Goal: Task Accomplishment & Management: Complete application form

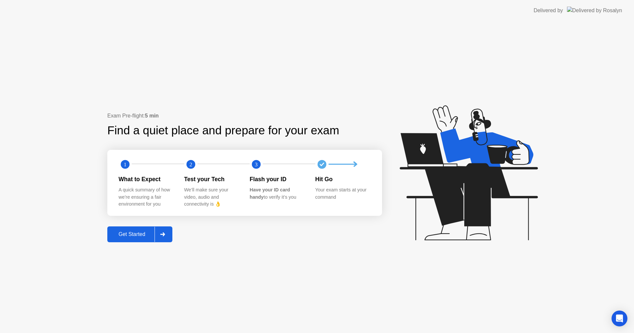
click at [142, 233] on div "Get Started" at bounding box center [131, 234] width 45 height 6
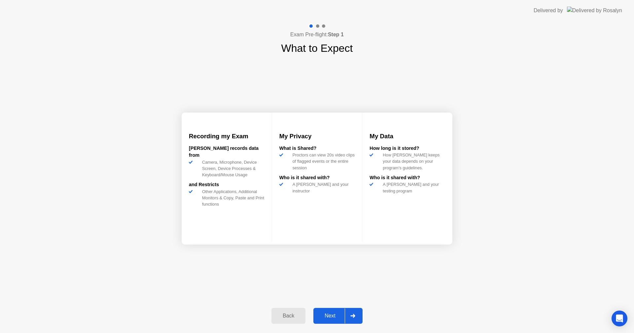
click at [328, 317] on div "Next" at bounding box center [329, 316] width 29 height 6
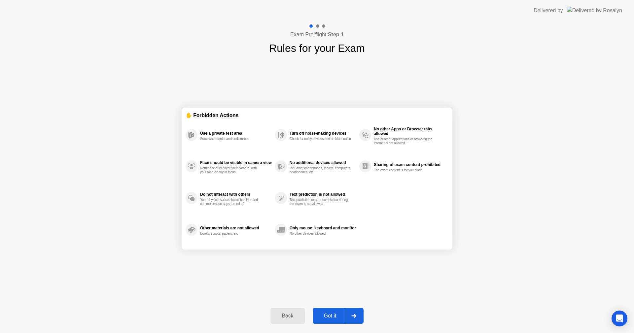
click at [335, 316] on div "Got it" at bounding box center [329, 316] width 31 height 6
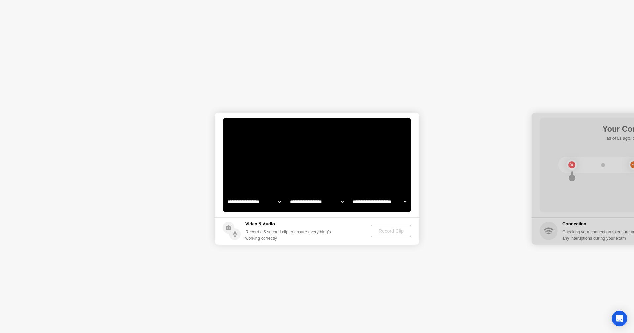
select select "**********"
select select "*******"
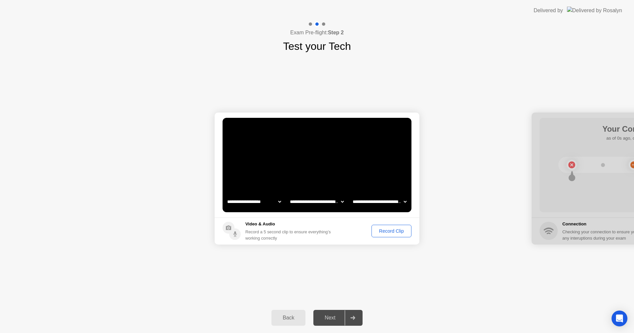
click at [330, 318] on div "Next" at bounding box center [329, 318] width 29 height 6
click at [388, 231] on div "Record Clip" at bounding box center [391, 230] width 35 height 5
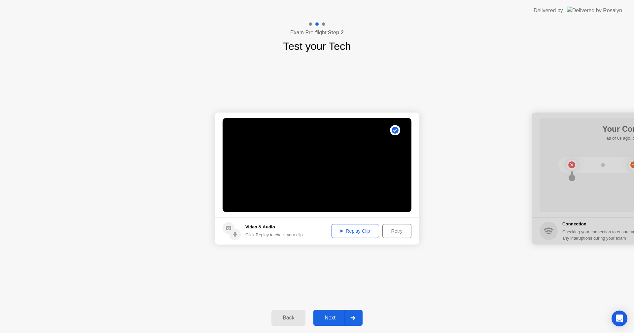
click at [332, 317] on div "Next" at bounding box center [329, 318] width 29 height 6
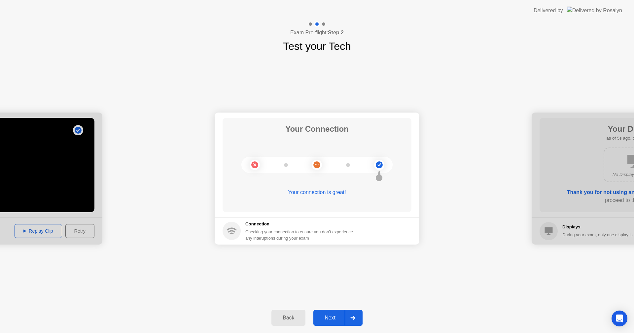
click at [341, 317] on div "Next" at bounding box center [329, 318] width 29 height 6
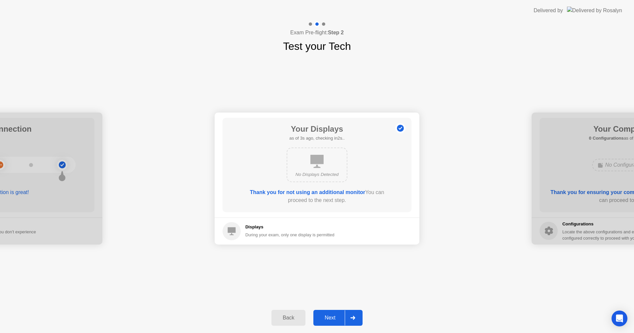
click at [341, 317] on div "Next" at bounding box center [329, 318] width 29 height 6
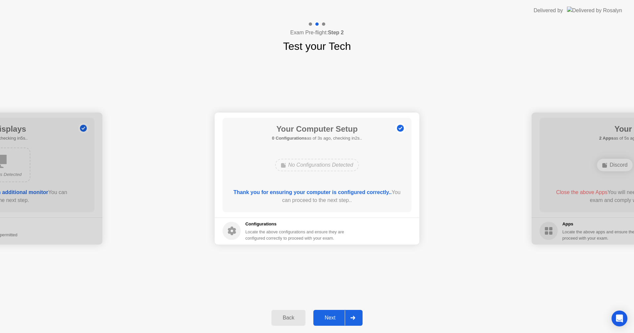
click at [379, 159] on div "No Configurations Detected" at bounding box center [316, 165] width 151 height 18
click at [332, 313] on button "Next" at bounding box center [337, 318] width 49 height 16
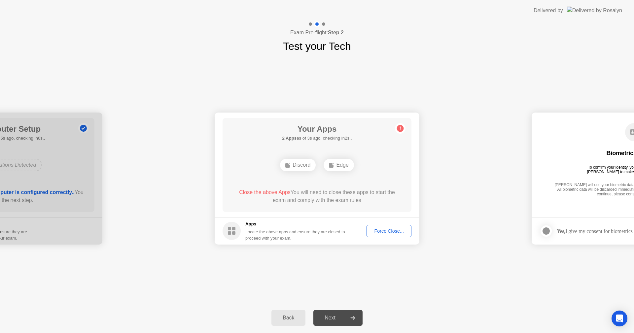
click at [287, 316] on div "Back" at bounding box center [288, 318] width 30 height 6
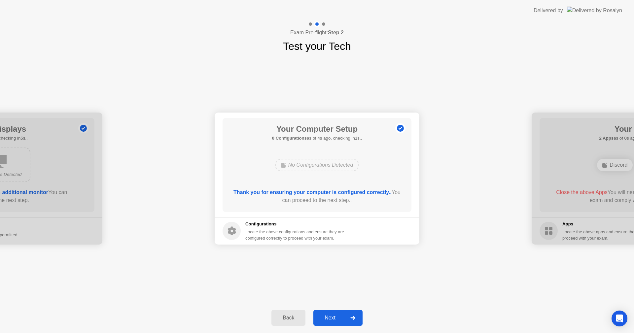
click at [325, 319] on div "Next" at bounding box center [329, 318] width 29 height 6
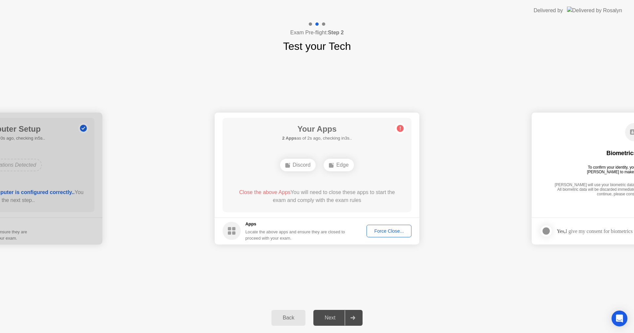
click at [325, 319] on div "Next" at bounding box center [329, 318] width 29 height 6
click at [293, 320] on div "Back" at bounding box center [288, 318] width 30 height 6
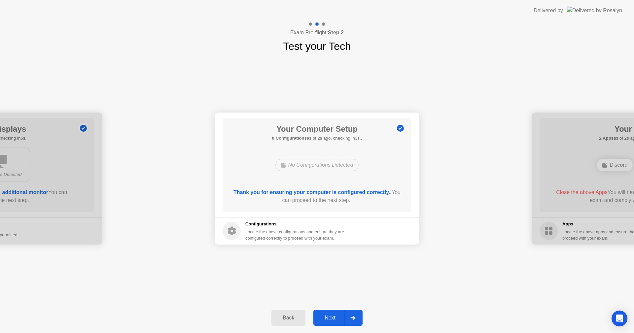
click at [324, 318] on div "Next" at bounding box center [329, 318] width 29 height 6
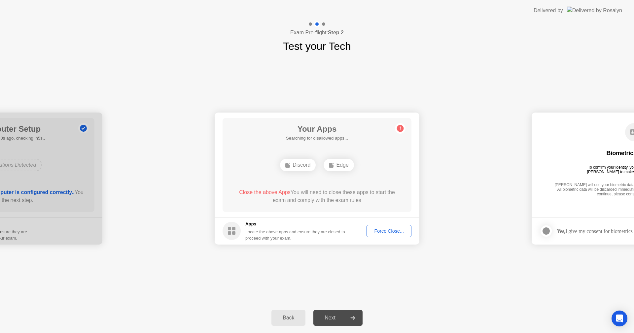
click at [324, 318] on div "Next" at bounding box center [329, 318] width 29 height 6
click at [355, 317] on icon at bounding box center [352, 318] width 5 height 4
click at [281, 316] on div "Back" at bounding box center [288, 318] width 30 height 6
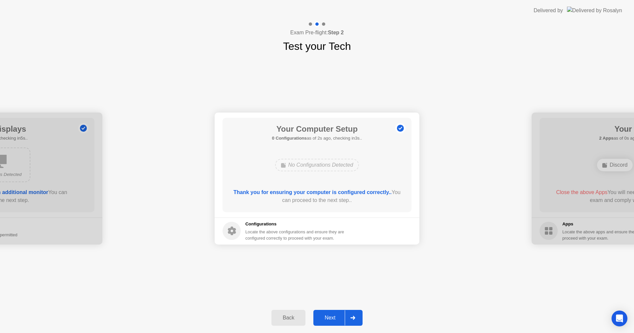
click at [368, 211] on main "Your Computer Setup 0 Configurations as of 2s ago, checking in3s.. No Configura…" at bounding box center [316, 165] width 205 height 105
click at [401, 126] on circle at bounding box center [400, 128] width 7 height 7
click at [289, 315] on div "Back" at bounding box center [288, 318] width 30 height 6
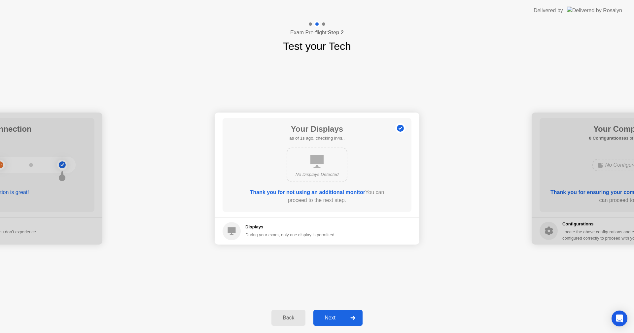
click at [289, 313] on button "Back" at bounding box center [288, 318] width 34 height 16
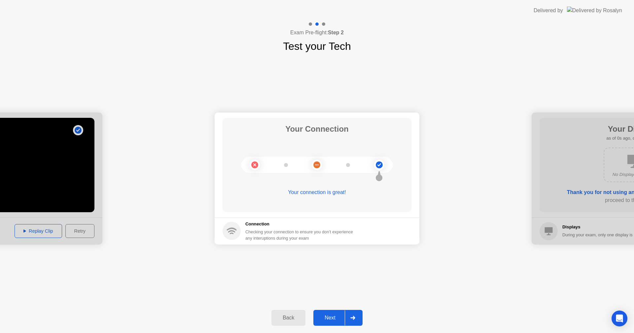
click at [289, 311] on button "Back" at bounding box center [288, 318] width 34 height 16
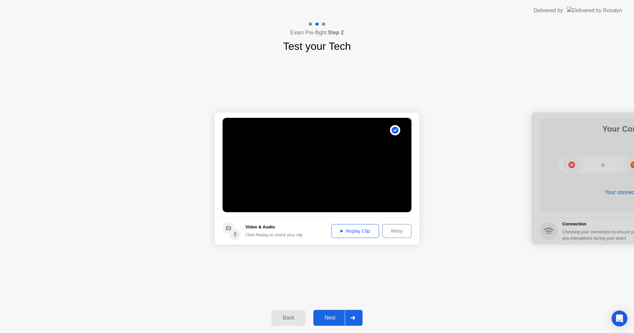
click at [337, 317] on div "Next" at bounding box center [329, 318] width 29 height 6
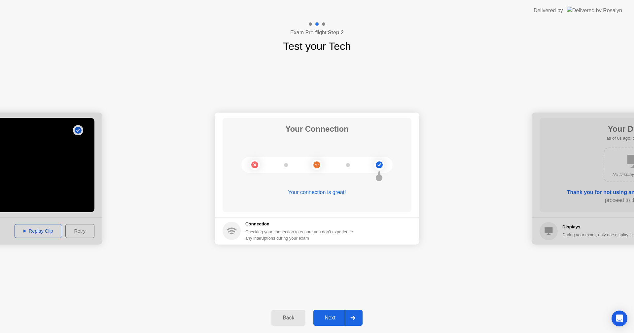
click at [332, 192] on div "Your connection is great!" at bounding box center [316, 192] width 189 height 8
click at [300, 190] on div "Your connection is great!" at bounding box center [316, 192] width 189 height 8
click at [378, 167] on circle at bounding box center [378, 164] width 7 height 7
click at [331, 317] on div "Next" at bounding box center [329, 318] width 29 height 6
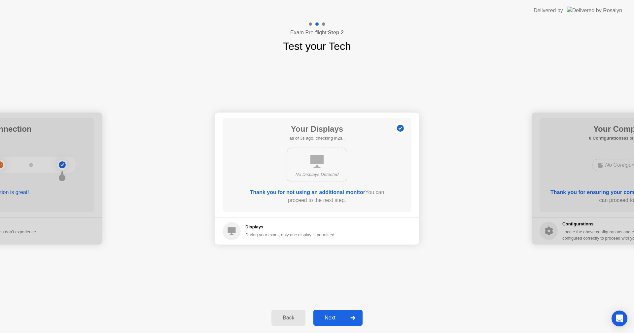
click at [329, 311] on button "Next" at bounding box center [337, 318] width 49 height 16
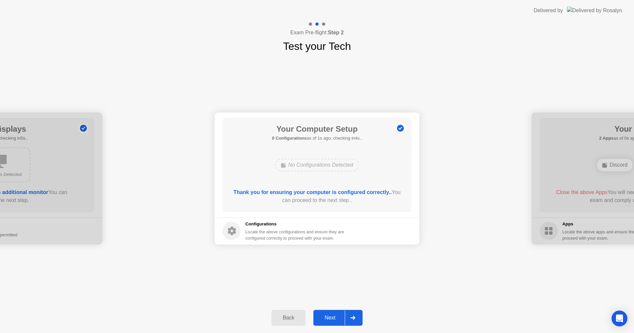
click at [329, 309] on div "Back Next" at bounding box center [317, 318] width 634 height 30
click at [330, 307] on div "Back Next" at bounding box center [317, 318] width 634 height 30
click at [326, 317] on div "Next" at bounding box center [329, 318] width 29 height 6
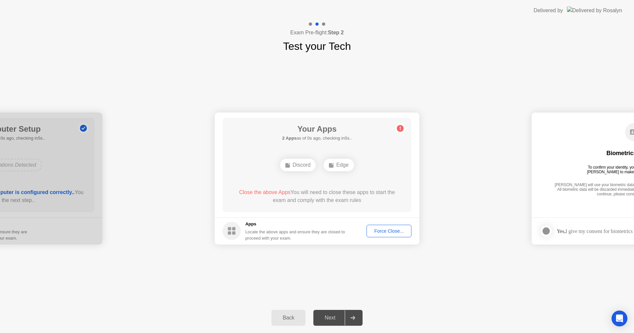
click at [327, 315] on div "Next" at bounding box center [329, 318] width 29 height 6
click at [388, 227] on button "Force Close..." at bounding box center [388, 231] width 45 height 13
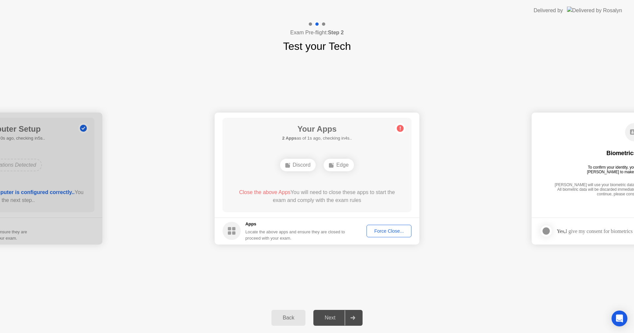
click at [383, 226] on button "Force Close..." at bounding box center [388, 231] width 45 height 13
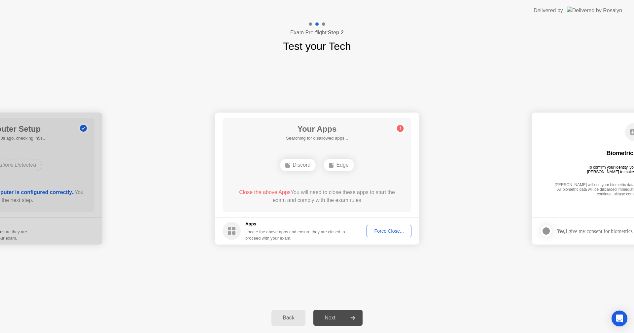
click at [399, 234] on div "Force Close..." at bounding box center [389, 230] width 40 height 5
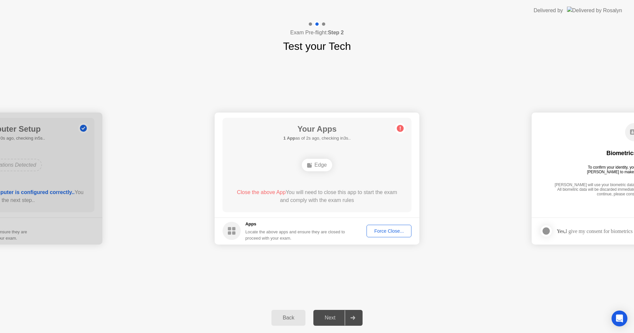
click at [290, 313] on button "Back" at bounding box center [288, 318] width 34 height 16
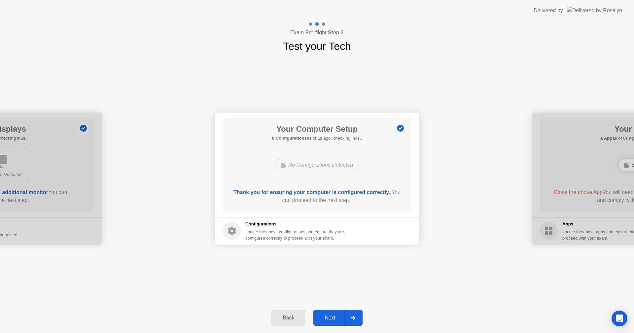
click at [290, 311] on button "Back" at bounding box center [288, 318] width 34 height 16
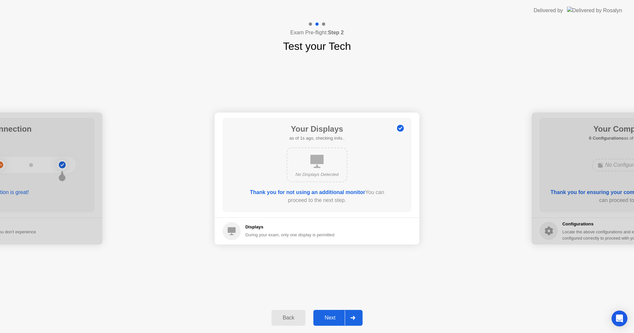
click at [290, 310] on button "Back" at bounding box center [288, 318] width 34 height 16
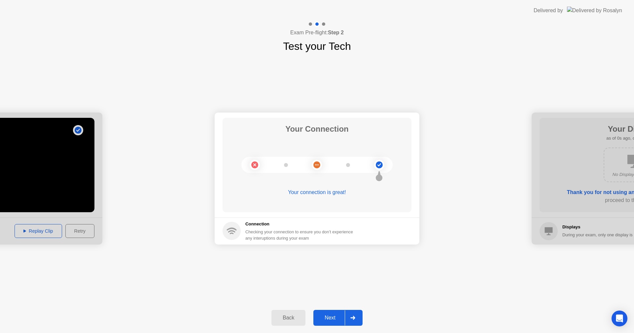
click at [290, 310] on button "Back" at bounding box center [288, 318] width 34 height 16
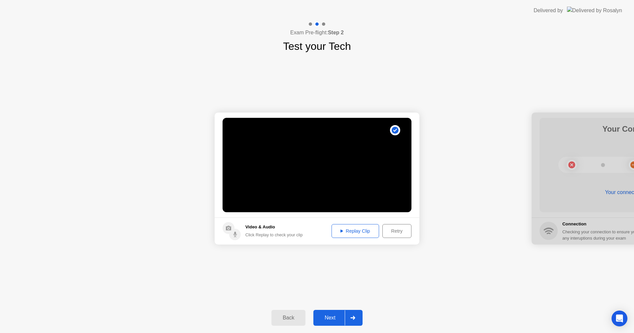
click at [351, 228] on div "Replay Clip" at bounding box center [355, 230] width 43 height 5
click at [395, 228] on div "Retry" at bounding box center [396, 230] width 24 height 5
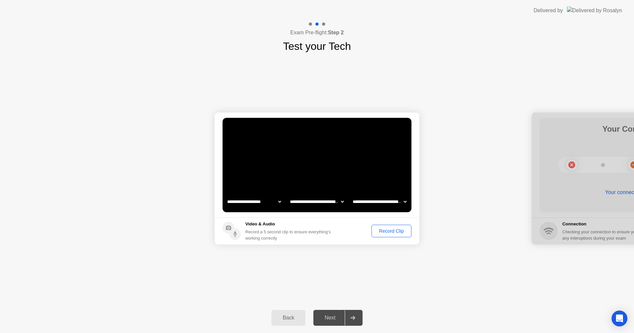
click at [402, 228] on div "Record Clip" at bounding box center [391, 230] width 35 height 5
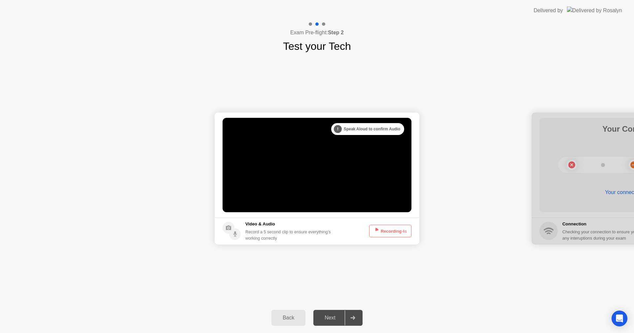
click at [402, 227] on button "Recording 4s" at bounding box center [390, 231] width 42 height 13
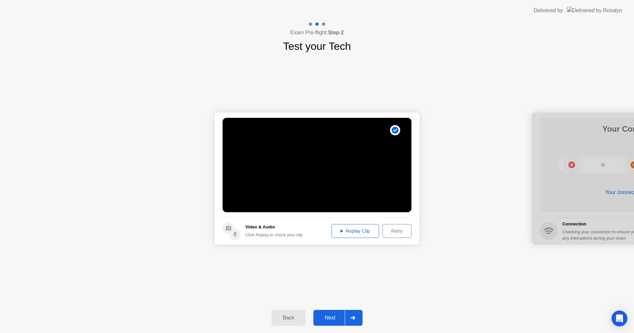
click at [323, 311] on button "Next" at bounding box center [337, 318] width 49 height 16
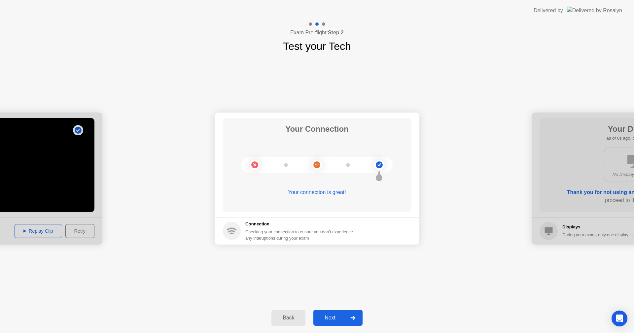
click at [330, 195] on div "Your connection is great!" at bounding box center [316, 192] width 189 height 8
click at [330, 197] on div "Your connection is great!" at bounding box center [316, 197] width 189 height 18
drag, startPoint x: 330, startPoint y: 266, endPoint x: 326, endPoint y: 284, distance: 18.9
click at [327, 276] on div "**********" at bounding box center [317, 178] width 634 height 248
click at [321, 316] on div "Next" at bounding box center [329, 318] width 29 height 6
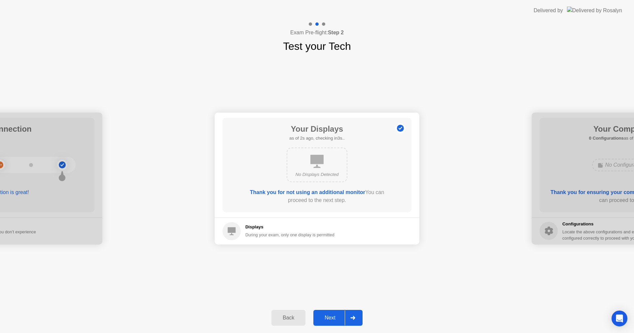
click at [249, 225] on h5 "Displays" at bounding box center [289, 227] width 89 height 7
click at [311, 307] on div "Back Next" at bounding box center [317, 318] width 634 height 30
click at [326, 311] on button "Next" at bounding box center [337, 318] width 49 height 16
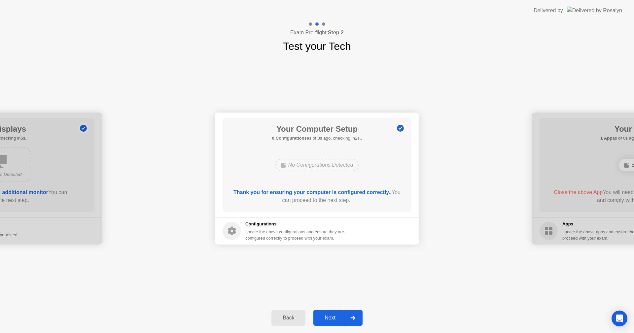
drag, startPoint x: 344, startPoint y: 170, endPoint x: 346, endPoint y: 228, distance: 58.4
click at [344, 175] on div "Your Computer Setup 0 Configurations as of 3s ago, checking in2s.. No Configura…" at bounding box center [316, 165] width 189 height 94
drag, startPoint x: 328, startPoint y: 298, endPoint x: 323, endPoint y: 312, distance: 14.7
click at [323, 309] on div "**********" at bounding box center [317, 177] width 634 height 312
click at [328, 311] on button "Next" at bounding box center [337, 318] width 49 height 16
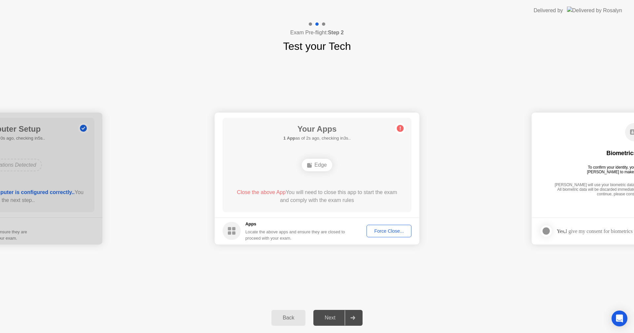
click at [397, 228] on div "Force Close..." at bounding box center [389, 230] width 40 height 5
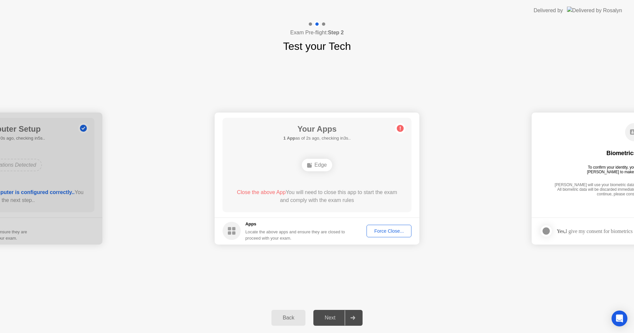
drag, startPoint x: 555, startPoint y: 207, endPoint x: 268, endPoint y: 245, distance: 289.2
click at [553, 208] on main "Biometrics Consent To confirm your identity, your testing program requires [PER…" at bounding box center [633, 165] width 205 height 105
click at [373, 228] on div "Force Close..." at bounding box center [389, 230] width 40 height 5
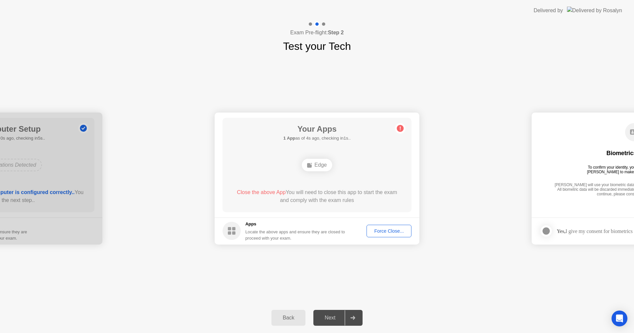
click at [281, 316] on div "Back" at bounding box center [288, 318] width 30 height 6
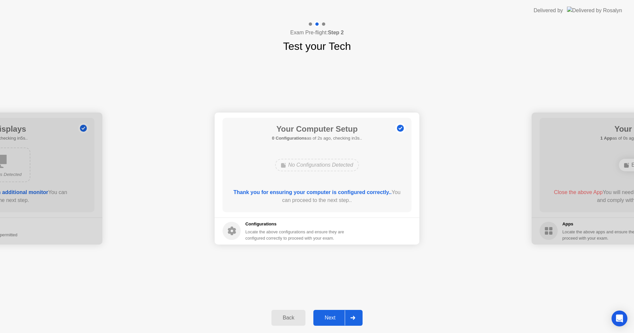
click at [330, 311] on button "Next" at bounding box center [337, 318] width 49 height 16
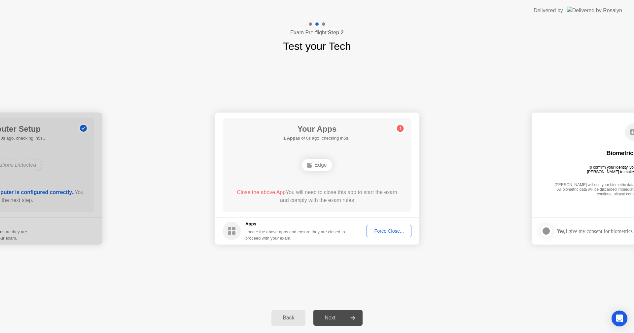
click at [393, 228] on div "Force Close..." at bounding box center [389, 230] width 40 height 5
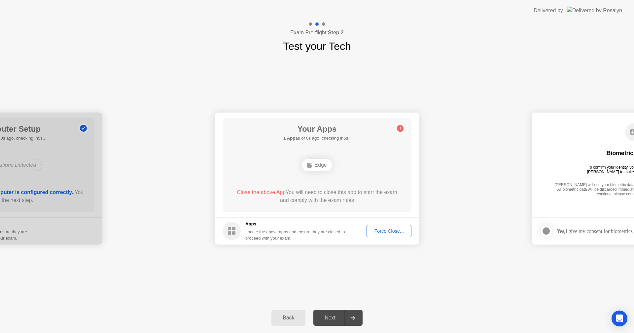
click at [386, 232] on div "Force Close..." at bounding box center [389, 230] width 40 height 5
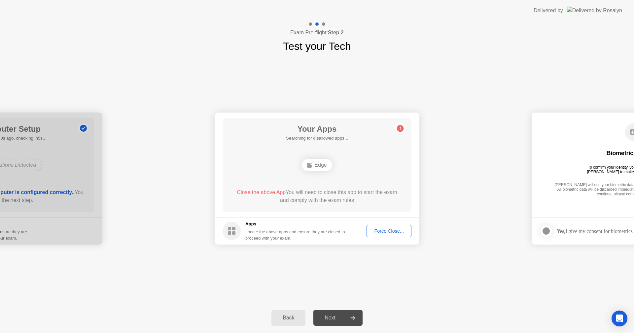
drag, startPoint x: 291, startPoint y: 304, endPoint x: 286, endPoint y: 317, distance: 13.6
click at [286, 317] on div "**********" at bounding box center [317, 177] width 634 height 312
click at [286, 317] on div "Back" at bounding box center [288, 318] width 30 height 6
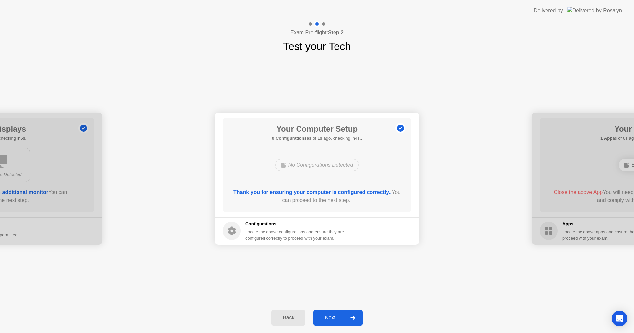
click at [286, 317] on div "Back" at bounding box center [288, 318] width 30 height 6
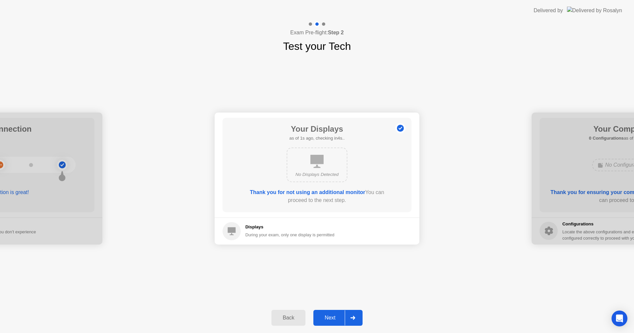
click at [286, 317] on div "Back" at bounding box center [288, 318] width 30 height 6
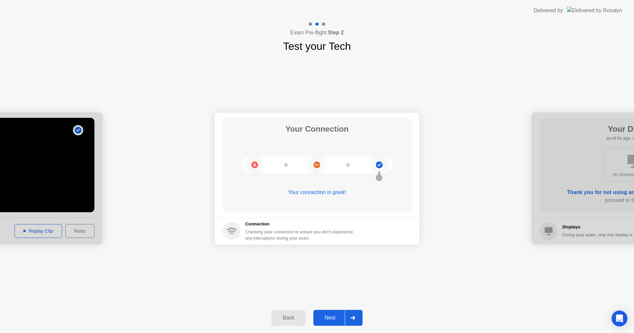
click at [324, 194] on div "Your connection is great!" at bounding box center [316, 192] width 189 height 8
click at [316, 162] on circle at bounding box center [316, 164] width 7 height 7
click at [294, 312] on button "Back" at bounding box center [288, 318] width 34 height 16
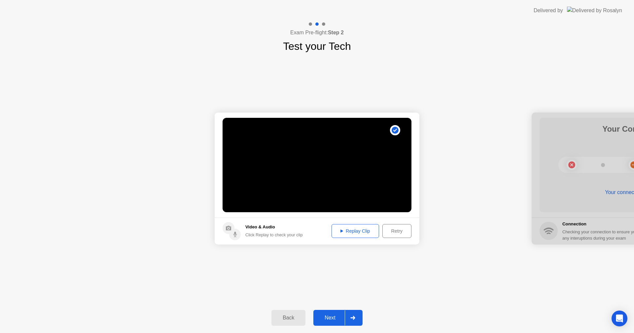
click at [359, 231] on div "Replay Clip" at bounding box center [355, 230] width 43 height 5
click at [395, 228] on div "Retry" at bounding box center [396, 230] width 24 height 5
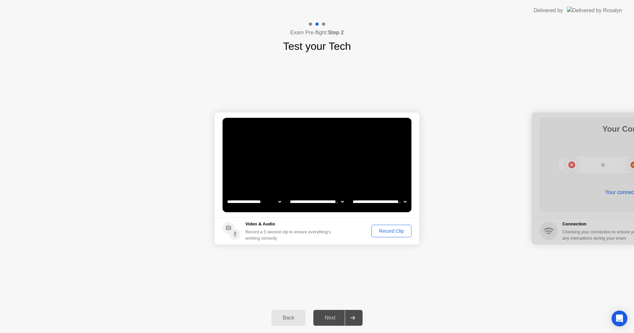
click at [304, 205] on select "**********" at bounding box center [316, 201] width 56 height 13
click at [362, 184] on video at bounding box center [316, 165] width 189 height 94
click at [396, 226] on button "Record Clip" at bounding box center [391, 231] width 40 height 13
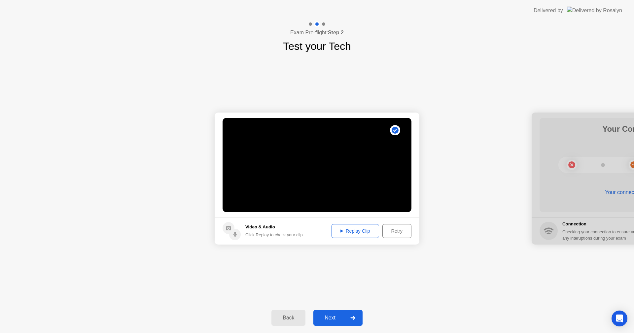
click at [363, 230] on div "Replay Clip" at bounding box center [355, 230] width 43 height 5
click at [396, 225] on button "Retry" at bounding box center [396, 231] width 29 height 14
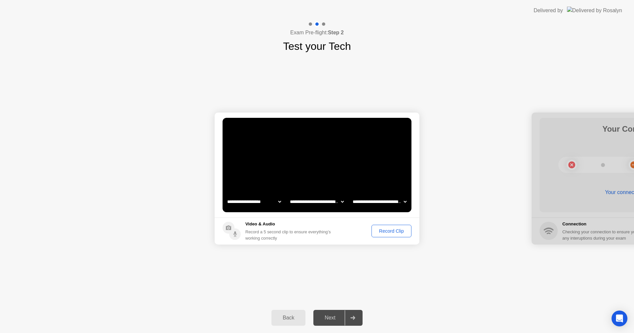
click at [337, 316] on div "Next" at bounding box center [329, 318] width 29 height 6
click at [337, 315] on div "Next" at bounding box center [329, 318] width 29 height 6
click at [384, 230] on div "Record Clip" at bounding box center [391, 230] width 35 height 5
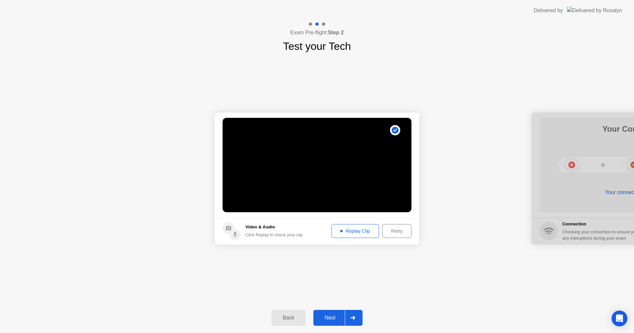
click at [332, 317] on div "Next" at bounding box center [329, 318] width 29 height 6
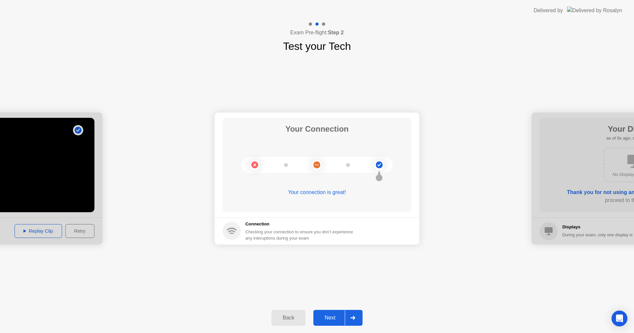
click at [332, 317] on div "Next" at bounding box center [329, 318] width 29 height 6
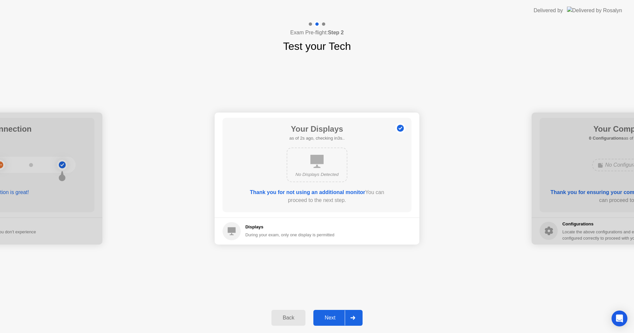
click at [332, 317] on div "Next" at bounding box center [329, 318] width 29 height 6
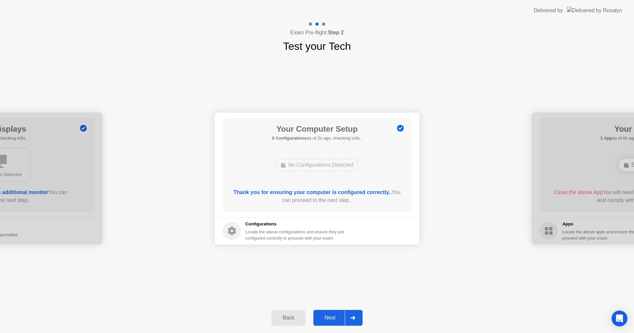
click at [332, 317] on div "Next" at bounding box center [329, 318] width 29 height 6
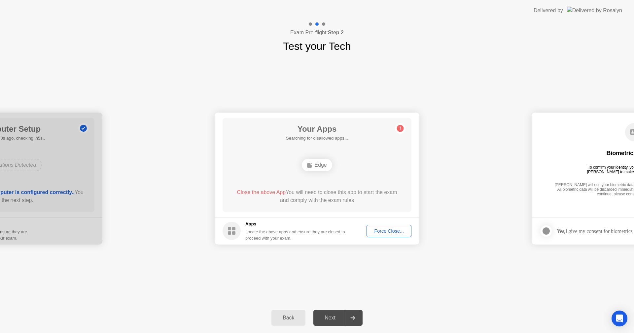
click at [333, 317] on div "Next" at bounding box center [329, 318] width 29 height 6
click at [278, 197] on div "Close the above App You will need to close this app to start the exam and compl…" at bounding box center [317, 196] width 170 height 16
click at [261, 191] on span "Close the above App" at bounding box center [261, 192] width 49 height 6
click at [407, 233] on div "Force Close..." at bounding box center [389, 230] width 40 height 5
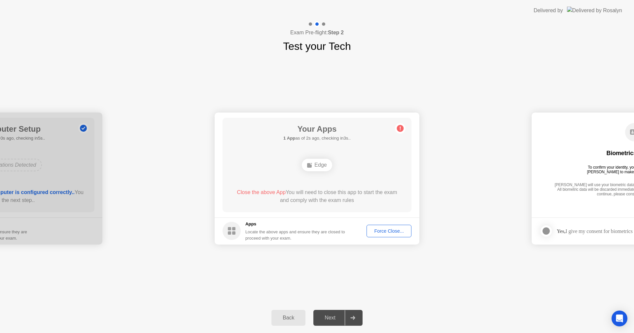
click at [378, 232] on div "Force Close..." at bounding box center [389, 230] width 40 height 5
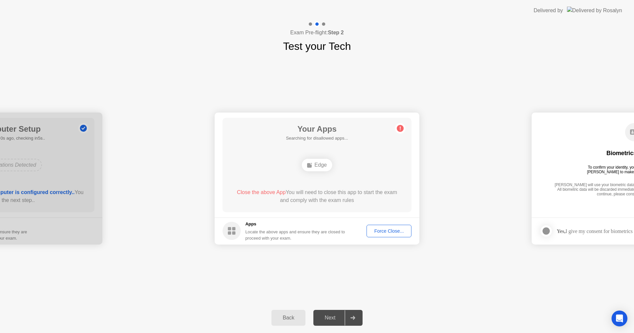
drag, startPoint x: 407, startPoint y: 298, endPoint x: 359, endPoint y: 318, distance: 51.9
click at [373, 315] on div "**********" at bounding box center [317, 177] width 634 height 312
drag, startPoint x: 323, startPoint y: 321, endPoint x: 323, endPoint y: 317, distance: 3.6
click at [323, 319] on div "Next" at bounding box center [329, 318] width 29 height 6
drag, startPoint x: 323, startPoint y: 317, endPoint x: 332, endPoint y: 306, distance: 14.3
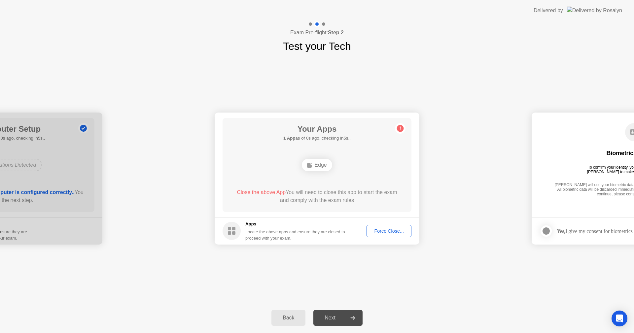
click at [328, 309] on div "Back Next" at bounding box center [317, 318] width 634 height 30
click at [392, 233] on div "Force Close..." at bounding box center [389, 230] width 40 height 5
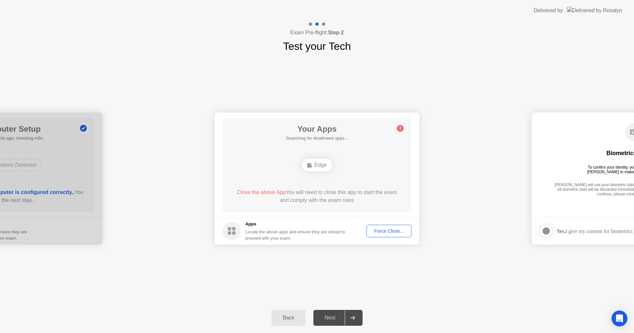
click at [384, 222] on footer "Apps Locate the above apps and ensure they are closed to proceed with your exam…" at bounding box center [316, 230] width 205 height 27
click at [295, 320] on div "Back" at bounding box center [288, 318] width 30 height 6
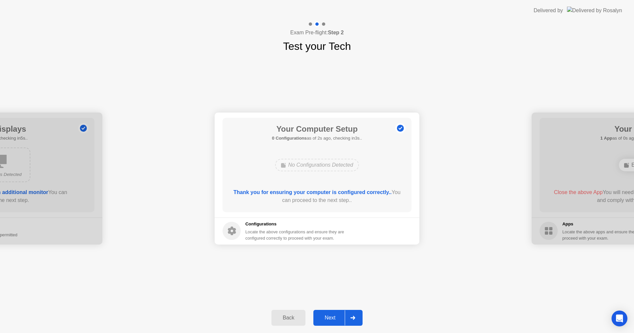
click at [293, 316] on div "Back" at bounding box center [288, 318] width 30 height 6
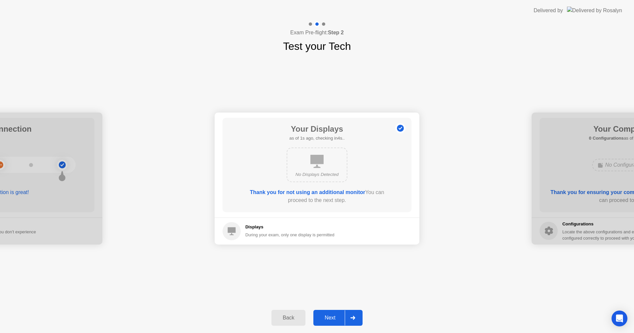
click at [293, 315] on div "Back" at bounding box center [288, 318] width 30 height 6
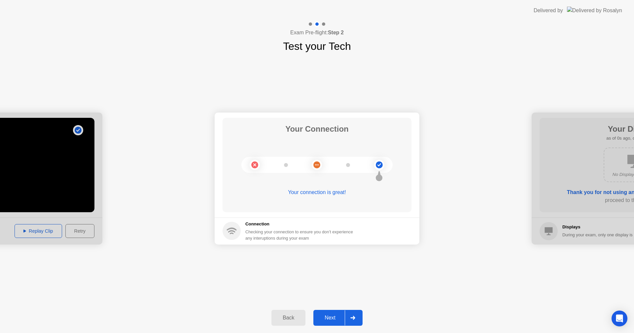
click at [331, 316] on div "Next" at bounding box center [329, 318] width 29 height 6
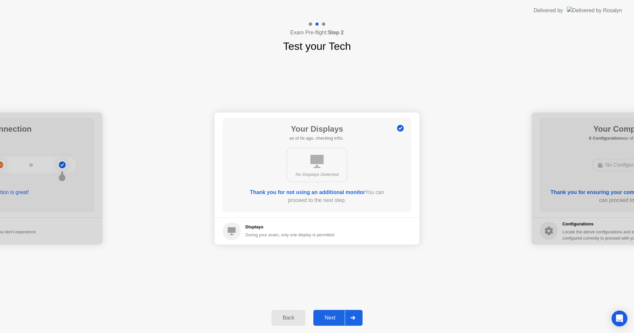
click at [332, 316] on div "Next" at bounding box center [329, 318] width 29 height 6
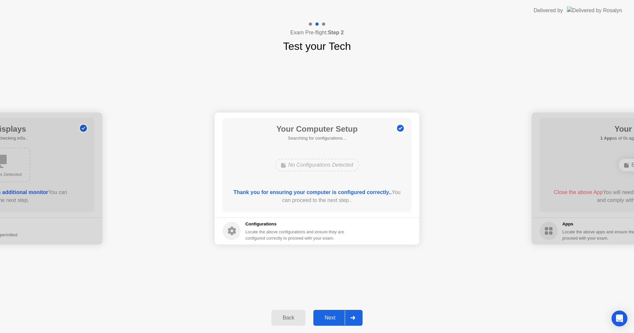
click at [332, 316] on div "Next" at bounding box center [329, 318] width 29 height 6
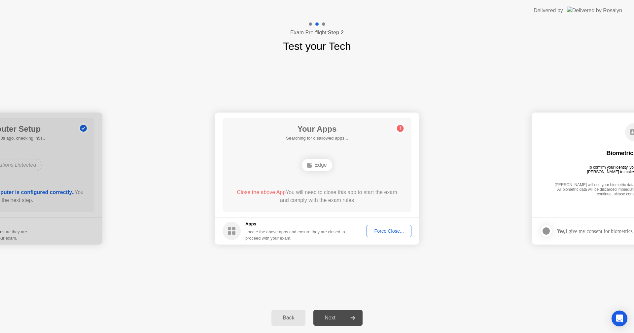
click at [332, 317] on div "Next" at bounding box center [329, 318] width 29 height 6
click at [332, 316] on div "Next" at bounding box center [329, 318] width 29 height 6
click at [332, 315] on div "Next" at bounding box center [329, 318] width 29 height 6
click at [291, 312] on button "Back" at bounding box center [288, 318] width 34 height 16
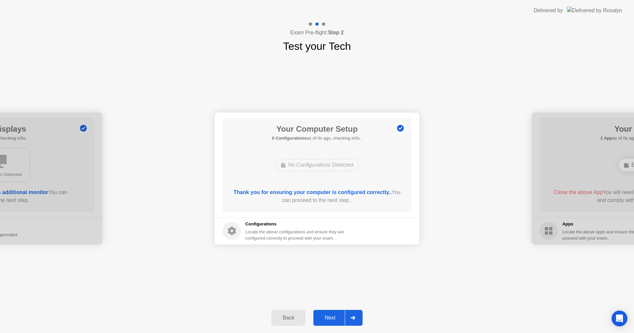
click at [331, 317] on div "Next" at bounding box center [329, 318] width 29 height 6
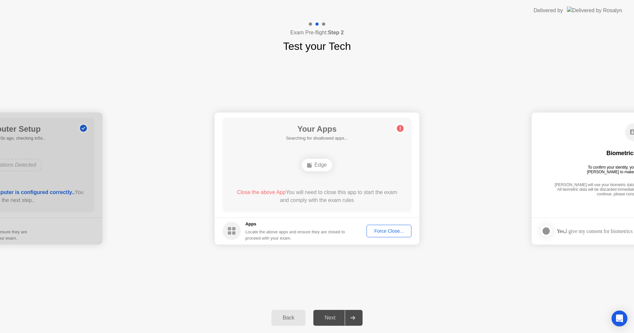
click at [331, 317] on div "Next" at bounding box center [329, 318] width 29 height 6
click at [319, 318] on div "Next" at bounding box center [329, 318] width 29 height 6
click at [329, 315] on div "Next" at bounding box center [329, 318] width 29 height 6
click at [393, 227] on button "Force Close..." at bounding box center [388, 231] width 45 height 13
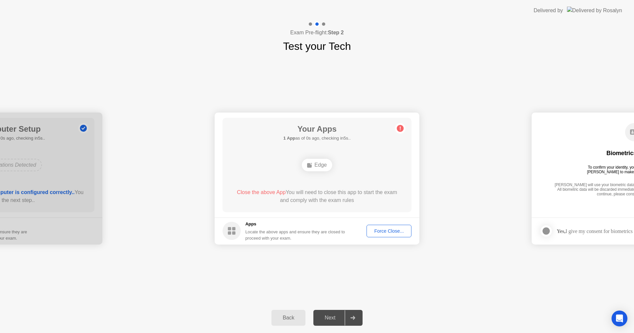
click at [305, 137] on h5 "1 App as of 0s ago, checking in5s.." at bounding box center [316, 138] width 67 height 7
click at [316, 164] on div "Edge" at bounding box center [317, 165] width 30 height 13
click at [387, 235] on button "Force Close..." at bounding box center [388, 231] width 45 height 13
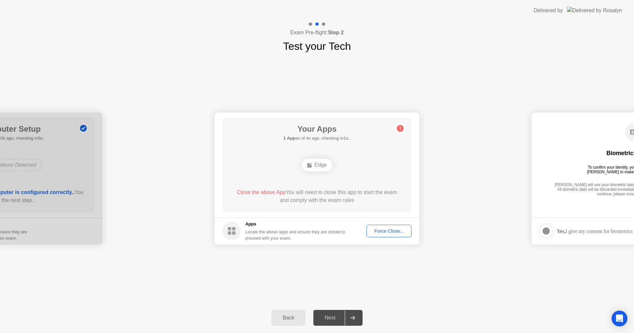
click at [399, 127] on circle at bounding box center [400, 128] width 7 height 7
click at [232, 231] on circle at bounding box center [231, 231] width 18 height 18
click at [382, 226] on button "Force Close..." at bounding box center [388, 231] width 45 height 13
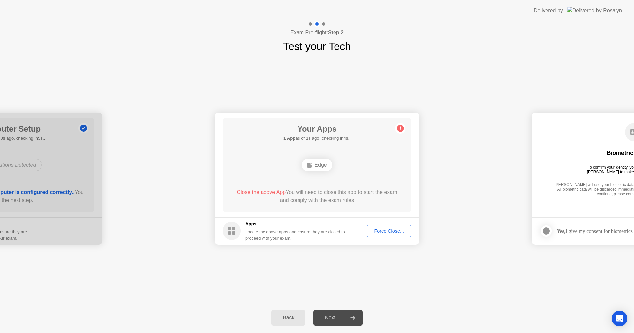
click at [380, 232] on div "Force Close..." at bounding box center [389, 230] width 40 height 5
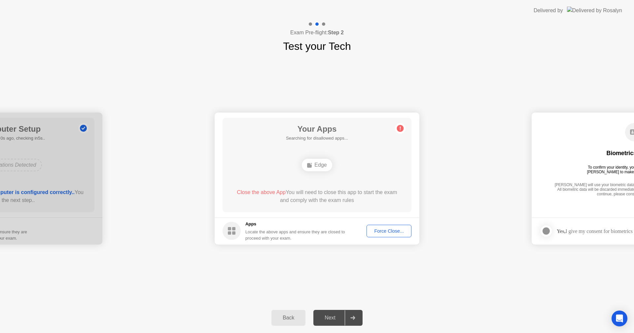
drag, startPoint x: 428, startPoint y: 145, endPoint x: 371, endPoint y: 156, distance: 58.7
click at [376, 228] on div "Force Close..." at bounding box center [389, 230] width 40 height 5
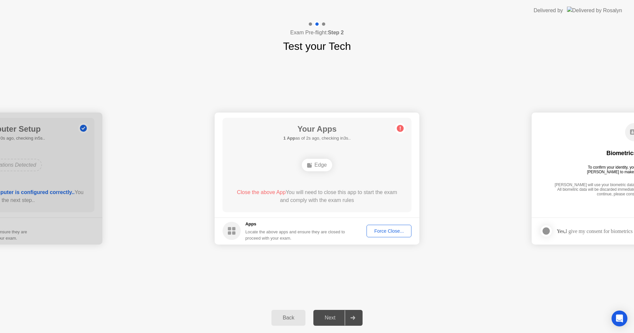
click at [332, 313] on div "Back Next" at bounding box center [317, 318] width 634 height 30
click at [292, 319] on div "Back" at bounding box center [288, 318] width 30 height 6
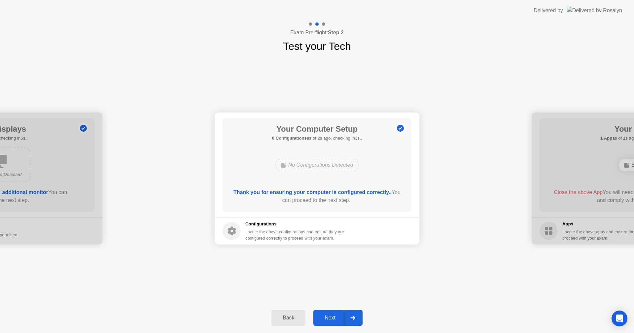
click at [286, 317] on div "Back" at bounding box center [288, 318] width 30 height 6
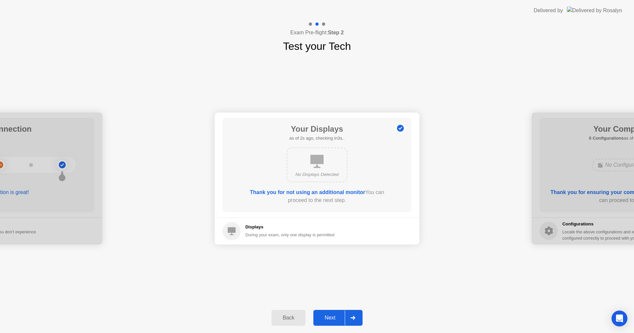
click at [286, 317] on div "Back" at bounding box center [288, 318] width 30 height 6
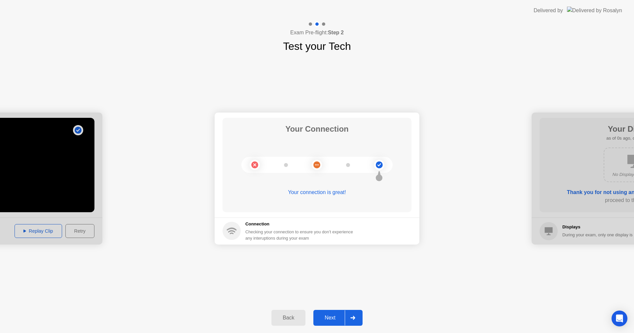
click at [317, 165] on circle at bounding box center [316, 164] width 7 height 7
click at [325, 200] on div "Your connection is great!" at bounding box center [316, 197] width 189 height 18
click at [325, 193] on div "Your connection is great!" at bounding box center [316, 192] width 189 height 8
drag, startPoint x: 381, startPoint y: 167, endPoint x: 320, endPoint y: 161, distance: 61.0
click at [344, 161] on div at bounding box center [316, 165] width 151 height 16
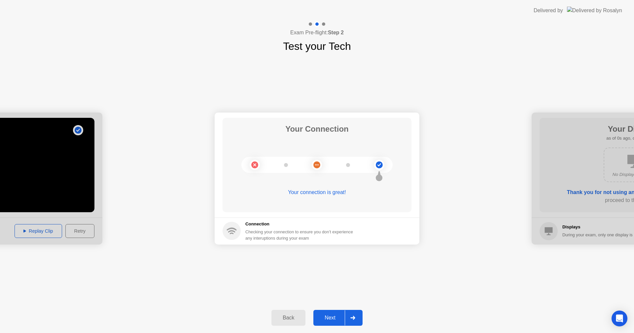
drag, startPoint x: 313, startPoint y: 129, endPoint x: 313, endPoint y: 132, distance: 3.6
click at [313, 132] on h1 "Your Connection" at bounding box center [316, 129] width 63 height 12
click at [276, 235] on div "Checking your connection to ensure you don’t experience any interuptions during…" at bounding box center [301, 235] width 112 height 13
click at [321, 319] on div "Next" at bounding box center [329, 318] width 29 height 6
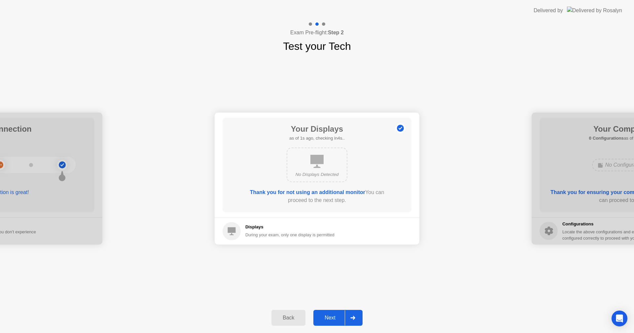
click at [319, 318] on div "Next" at bounding box center [329, 318] width 29 height 6
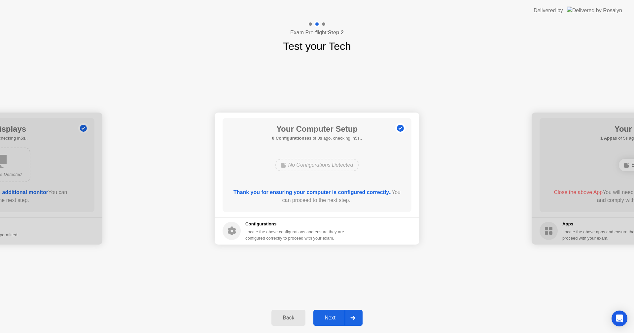
click at [319, 318] on div "Next" at bounding box center [329, 318] width 29 height 6
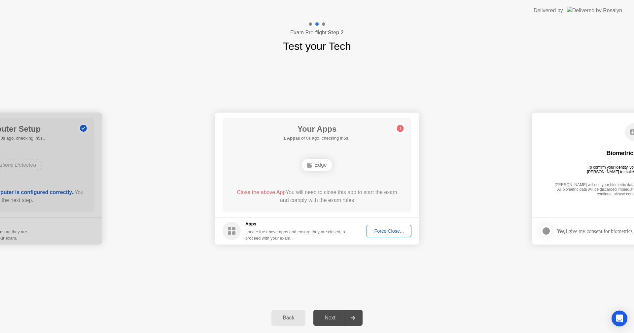
drag, startPoint x: 314, startPoint y: 158, endPoint x: 315, endPoint y: 165, distance: 7.4
click at [315, 165] on div "Edge" at bounding box center [316, 165] width 151 height 18
click at [315, 165] on div "Edge" at bounding box center [317, 165] width 30 height 13
click at [389, 226] on button "Force Close..." at bounding box center [388, 231] width 45 height 13
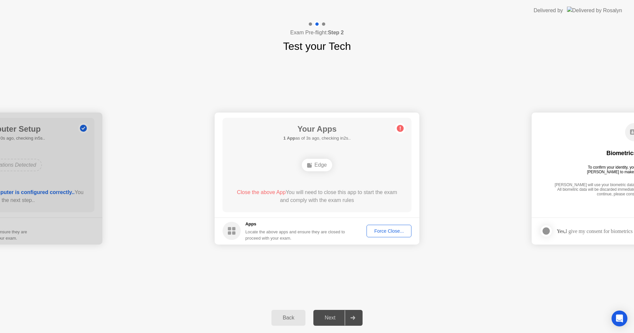
click at [396, 230] on div "Force Close..." at bounding box center [389, 230] width 40 height 5
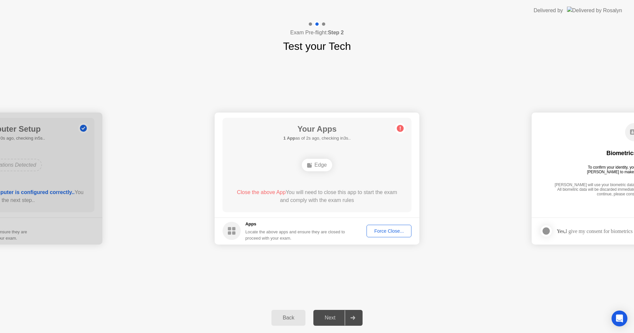
click at [383, 228] on div "Force Close..." at bounding box center [389, 230] width 40 height 5
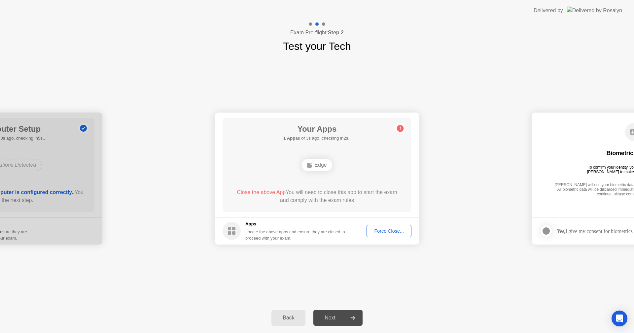
click at [402, 232] on div "Force Close..." at bounding box center [389, 230] width 40 height 5
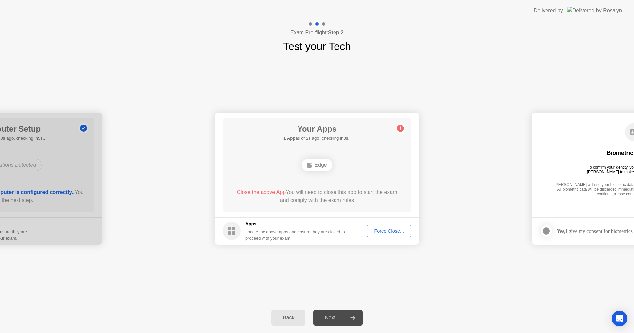
click at [378, 231] on div "Force Close..." at bounding box center [389, 230] width 40 height 5
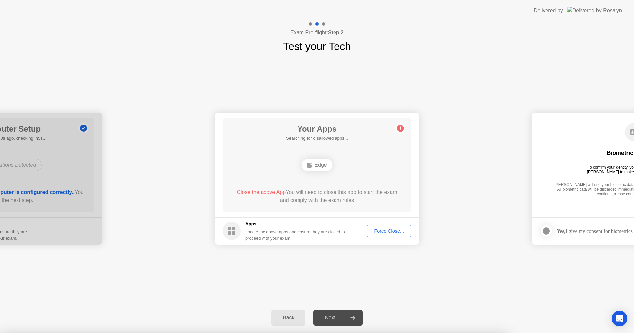
drag, startPoint x: 333, startPoint y: 318, endPoint x: 336, endPoint y: 299, distance: 19.0
click at [334, 333] on div at bounding box center [317, 333] width 634 height 0
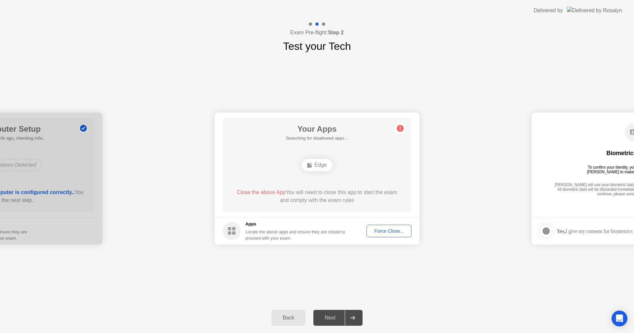
click at [294, 201] on div "Close the above App You will need to close this app to start the exam and compl…" at bounding box center [317, 196] width 170 height 16
click at [319, 165] on div "Edge" at bounding box center [317, 165] width 30 height 13
click at [313, 198] on div "Close the above App You will need to close this app to start the exam and compl…" at bounding box center [317, 196] width 170 height 16
drag, startPoint x: 253, startPoint y: 191, endPoint x: 251, endPoint y: 211, distance: 20.9
click at [253, 192] on span "Close the above App" at bounding box center [261, 192] width 49 height 6
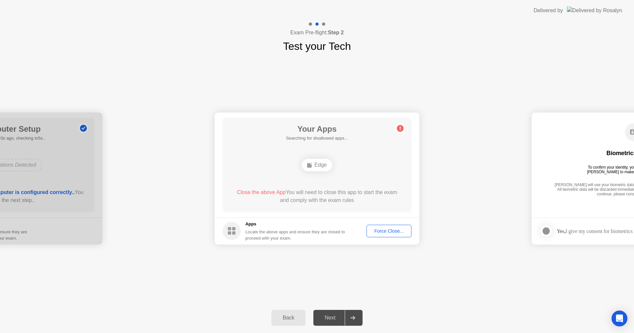
click at [229, 233] on rect at bounding box center [229, 232] width 3 height 3
drag, startPoint x: 390, startPoint y: 233, endPoint x: 387, endPoint y: 228, distance: 5.9
click at [387, 228] on div "Force Close..." at bounding box center [389, 230] width 40 height 5
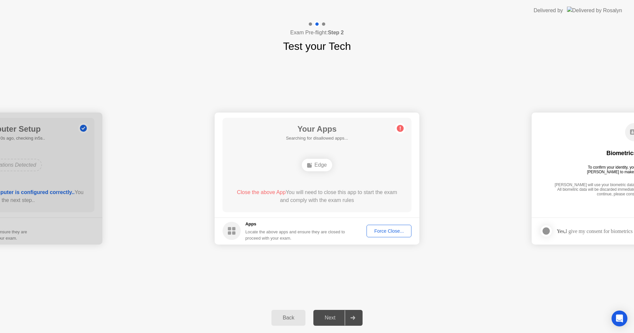
drag, startPoint x: 493, startPoint y: 227, endPoint x: 459, endPoint y: 241, distance: 36.5
click at [292, 319] on div "Back" at bounding box center [288, 318] width 30 height 6
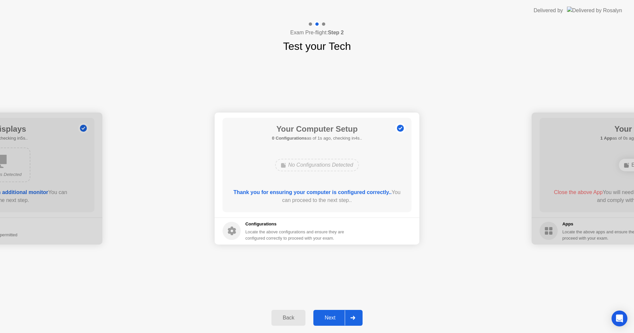
click at [292, 319] on div "Back" at bounding box center [288, 318] width 30 height 6
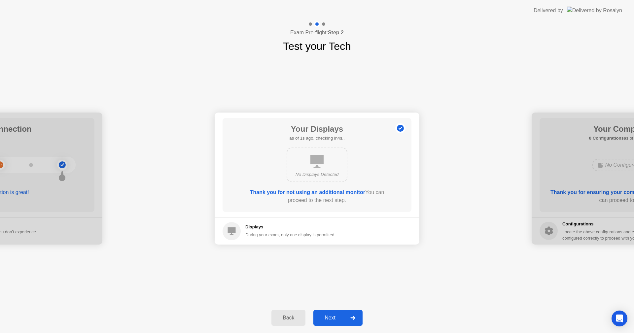
click at [334, 313] on button "Next" at bounding box center [337, 318] width 49 height 16
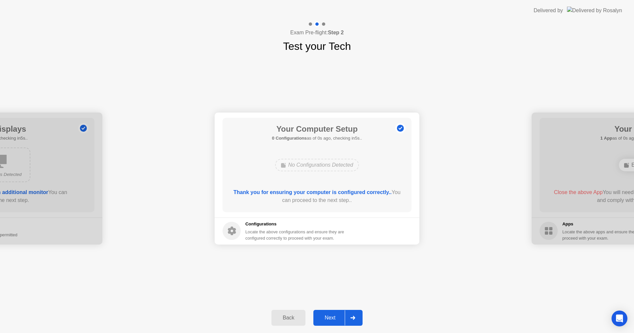
click at [334, 313] on button "Next" at bounding box center [337, 318] width 49 height 16
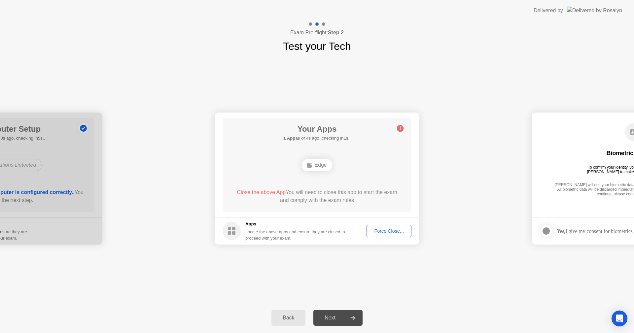
click at [299, 317] on div "Back" at bounding box center [288, 318] width 30 height 6
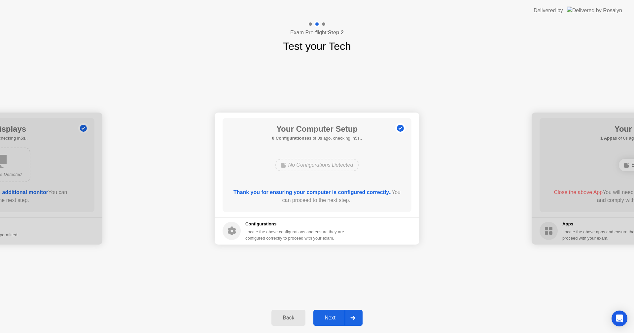
click at [299, 317] on div "Back" at bounding box center [288, 318] width 30 height 6
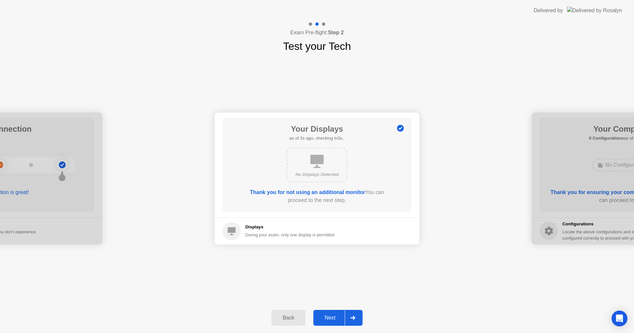
click at [299, 317] on div "Back" at bounding box center [288, 318] width 30 height 6
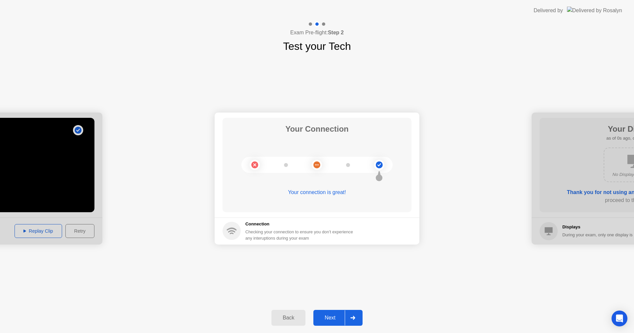
click at [314, 165] on circle at bounding box center [316, 164] width 7 height 7
click at [323, 193] on div "Your connection is great!" at bounding box center [316, 192] width 189 height 8
click at [376, 165] on circle at bounding box center [378, 164] width 7 height 7
click at [255, 168] on circle at bounding box center [254, 164] width 7 height 7
click at [288, 313] on button "Back" at bounding box center [288, 318] width 34 height 16
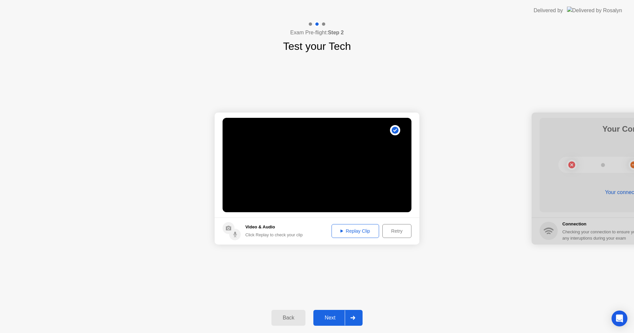
click at [235, 234] on icon at bounding box center [235, 233] width 2 height 3
click at [350, 226] on button "Replay Clip" at bounding box center [355, 231] width 48 height 14
click at [395, 228] on div "Retry" at bounding box center [396, 230] width 24 height 5
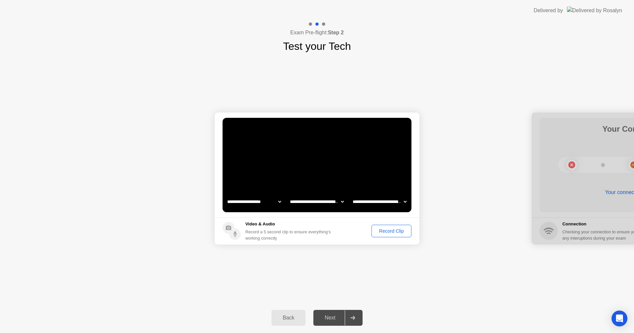
click at [341, 203] on select "**********" at bounding box center [316, 201] width 56 height 13
click at [374, 201] on select "**********" at bounding box center [379, 201] width 56 height 13
click at [333, 225] on h5 "Video & Audio" at bounding box center [289, 224] width 88 height 7
click at [387, 229] on div "Record Clip" at bounding box center [391, 230] width 35 height 5
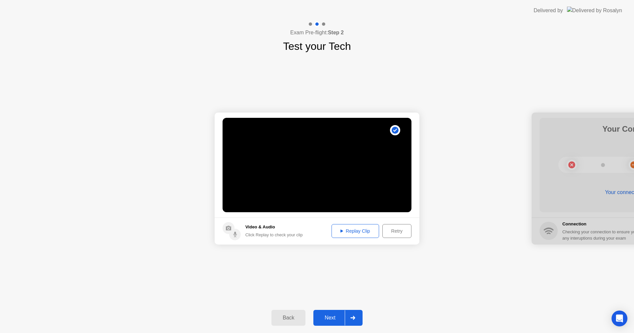
click at [334, 312] on button "Next" at bounding box center [337, 318] width 49 height 16
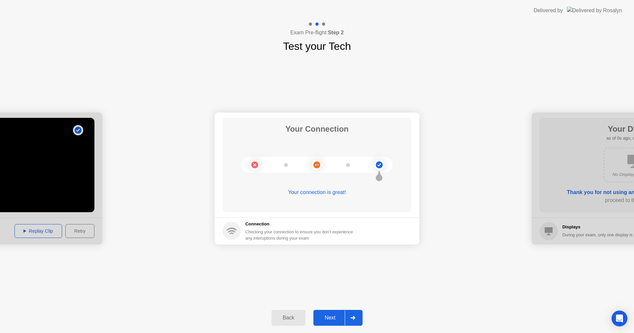
click at [320, 312] on button "Next" at bounding box center [337, 318] width 49 height 16
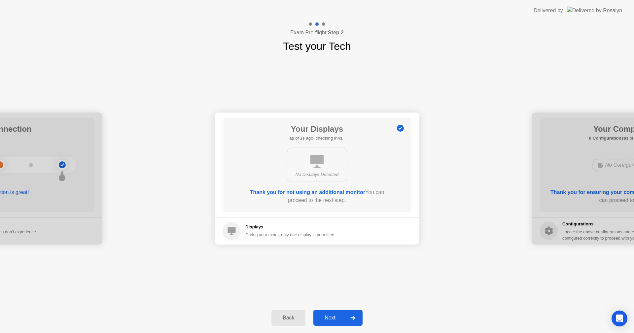
click at [320, 309] on div "Back Next" at bounding box center [317, 318] width 634 height 30
click at [334, 319] on div "Next" at bounding box center [329, 318] width 29 height 6
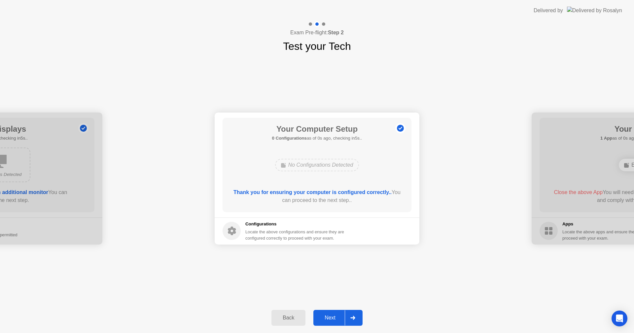
click at [334, 319] on div "Next" at bounding box center [329, 318] width 29 height 6
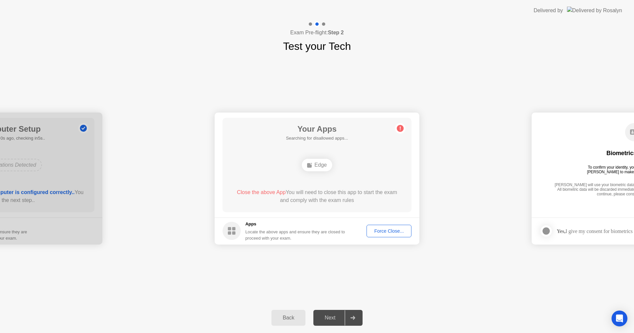
click at [333, 319] on div "Next" at bounding box center [329, 318] width 29 height 6
drag, startPoint x: 333, startPoint y: 319, endPoint x: 350, endPoint y: 287, distance: 36.3
click at [350, 287] on div "**********" at bounding box center [317, 177] width 634 height 312
click at [389, 229] on div "Force Close..." at bounding box center [389, 230] width 40 height 5
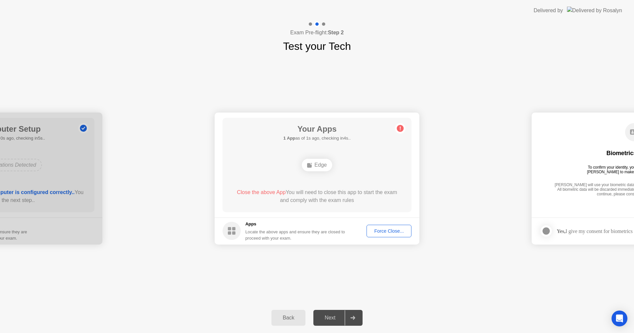
click at [377, 228] on div "Force Close..." at bounding box center [389, 230] width 40 height 5
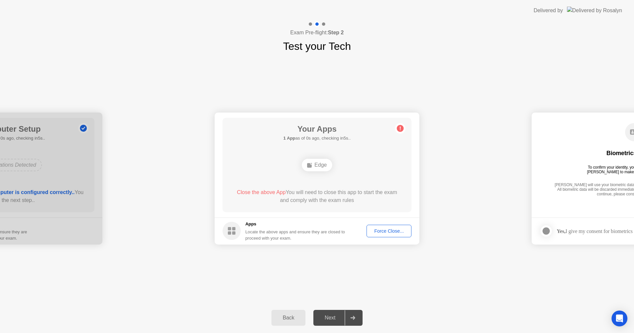
click at [393, 226] on button "Force Close..." at bounding box center [388, 231] width 45 height 13
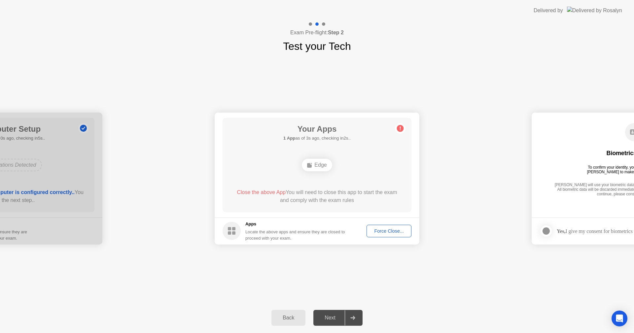
click at [384, 229] on div "Force Close..." at bounding box center [389, 230] width 40 height 5
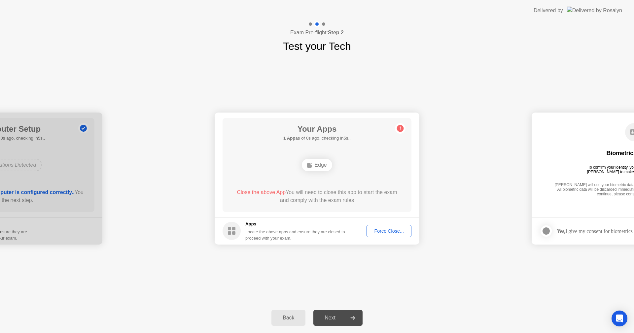
click at [381, 231] on div "Force Close..." at bounding box center [389, 230] width 40 height 5
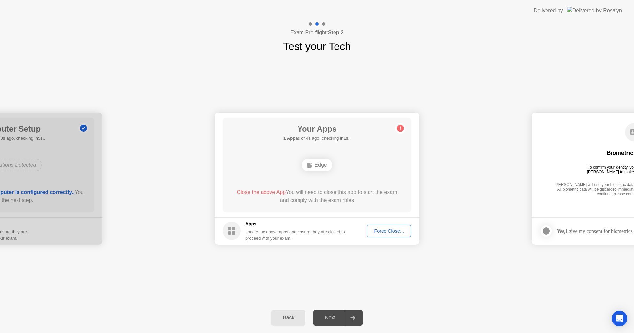
click at [374, 224] on footer "Apps Locate the above apps and ensure they are closed to proceed with your exam…" at bounding box center [316, 230] width 205 height 27
click at [283, 320] on div "Back" at bounding box center [288, 318] width 30 height 6
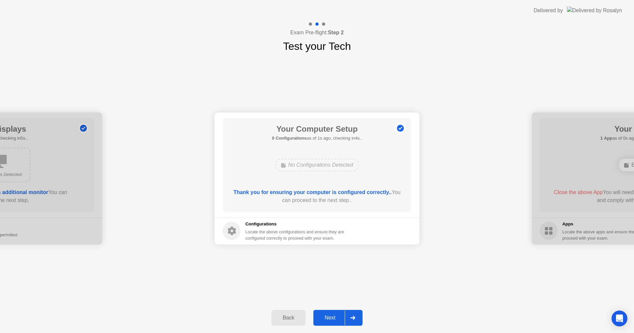
click at [333, 315] on div "Next" at bounding box center [329, 318] width 29 height 6
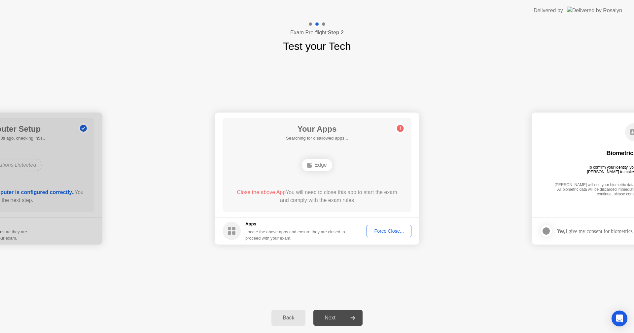
click at [350, 321] on div at bounding box center [352, 317] width 16 height 15
click at [325, 315] on div "Next" at bounding box center [329, 318] width 29 height 6
click at [386, 232] on div "Force Close..." at bounding box center [389, 230] width 40 height 5
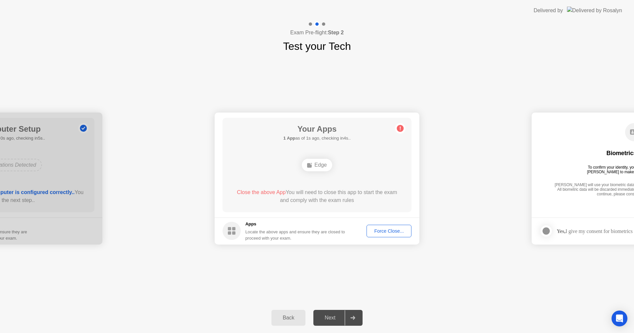
click at [398, 228] on div "Force Close..." at bounding box center [389, 230] width 40 height 5
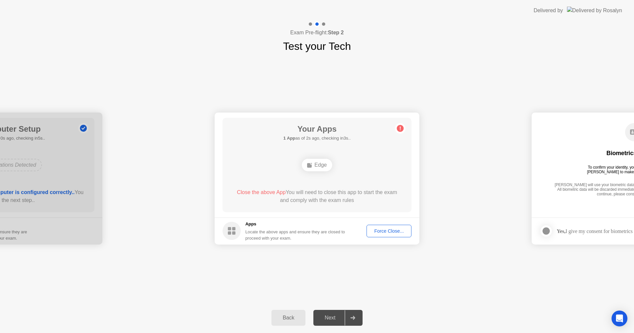
click at [302, 315] on div "Back" at bounding box center [288, 318] width 30 height 6
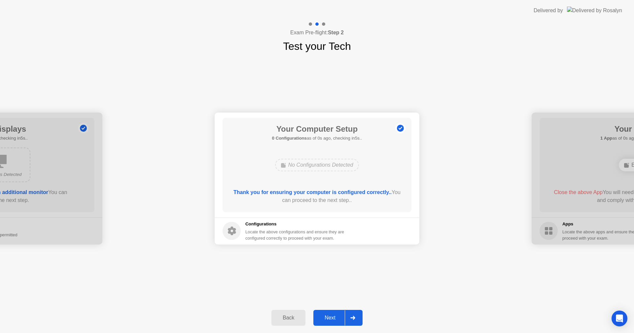
click at [302, 315] on div "Back" at bounding box center [288, 318] width 30 height 6
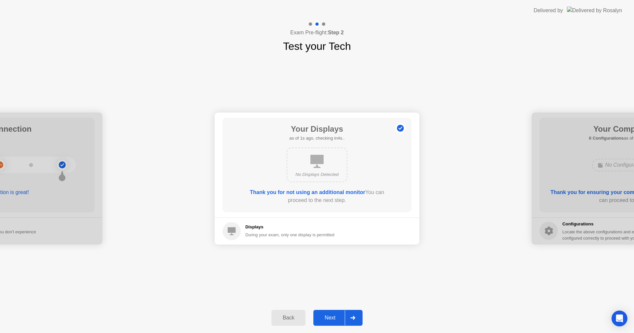
click at [302, 315] on div "Back" at bounding box center [288, 318] width 30 height 6
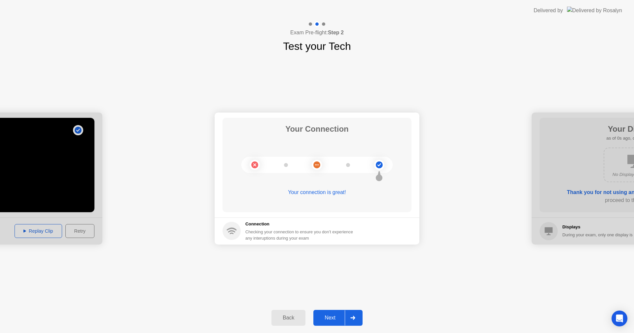
click at [302, 231] on div "Checking your connection to ensure you don’t experience any interuptions during…" at bounding box center [301, 235] width 112 height 13
click at [387, 165] on icon at bounding box center [379, 164] width 27 height 27
click at [293, 46] on h1 "Test your Tech" at bounding box center [317, 46] width 68 height 16
click at [325, 52] on h1 "Test your Tech" at bounding box center [317, 46] width 68 height 16
click at [281, 321] on div "Back" at bounding box center [288, 318] width 30 height 6
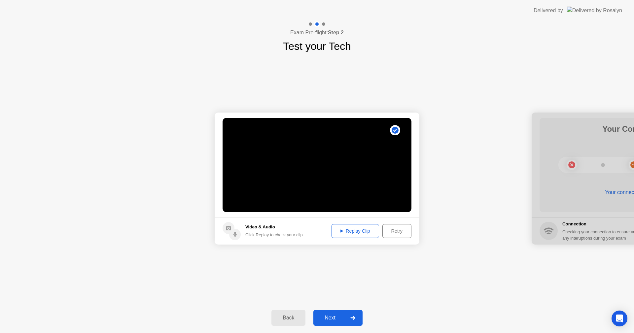
click at [370, 229] on div "Replay Clip" at bounding box center [355, 230] width 43 height 5
click at [394, 228] on div "Retry" at bounding box center [396, 230] width 24 height 5
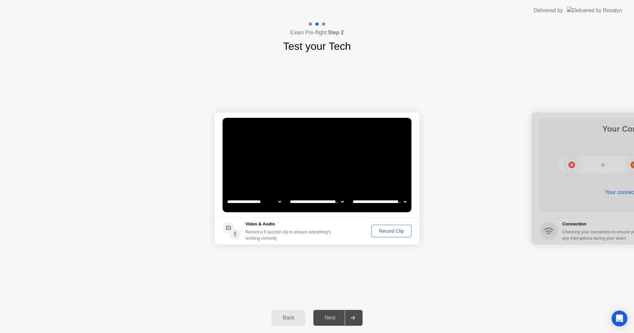
click at [404, 231] on div "Record Clip" at bounding box center [391, 230] width 35 height 5
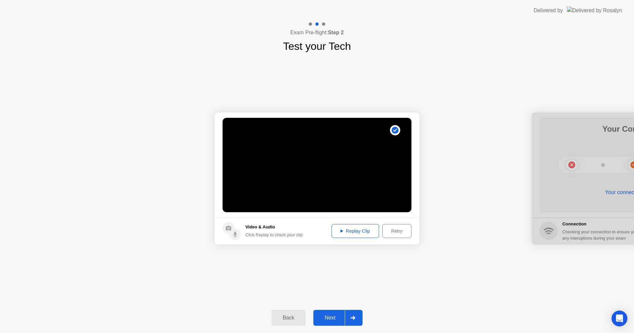
click at [325, 313] on button "Next" at bounding box center [337, 318] width 49 height 16
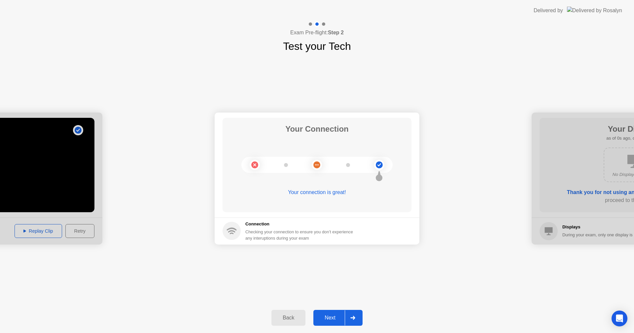
click at [316, 164] on circle at bounding box center [316, 164] width 7 height 7
click at [317, 165] on icon at bounding box center [316, 164] width 27 height 27
click at [320, 193] on div "Your connection is great!" at bounding box center [316, 192] width 189 height 8
click at [314, 165] on circle at bounding box center [316, 164] width 7 height 7
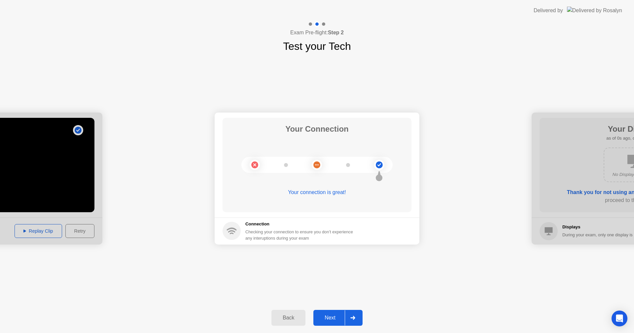
click at [276, 316] on div "Back" at bounding box center [288, 318] width 30 height 6
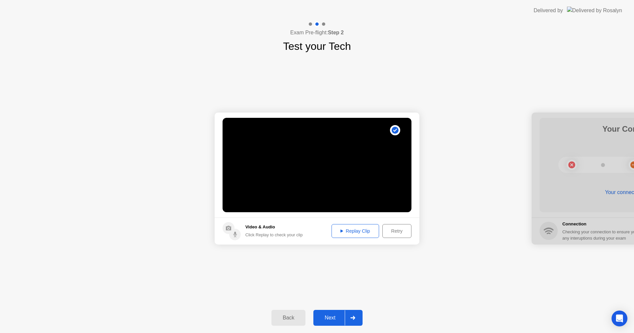
click at [328, 310] on button "Next" at bounding box center [337, 318] width 49 height 16
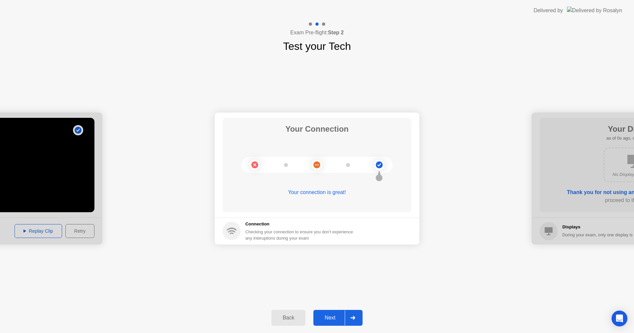
drag, startPoint x: 328, startPoint y: 312, endPoint x: 325, endPoint y: 312, distance: 3.3
click at [325, 312] on button "Next" at bounding box center [337, 318] width 49 height 16
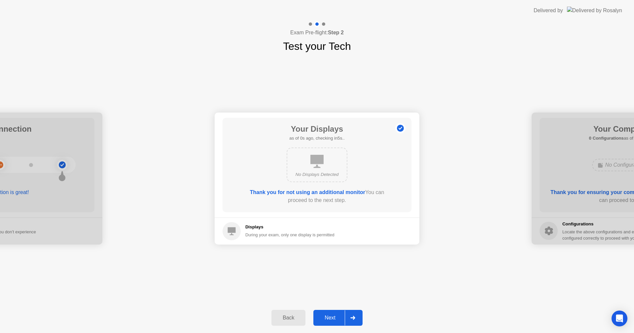
drag, startPoint x: 303, startPoint y: 319, endPoint x: 300, endPoint y: 315, distance: 5.1
click at [300, 315] on div "Back" at bounding box center [288, 318] width 30 height 6
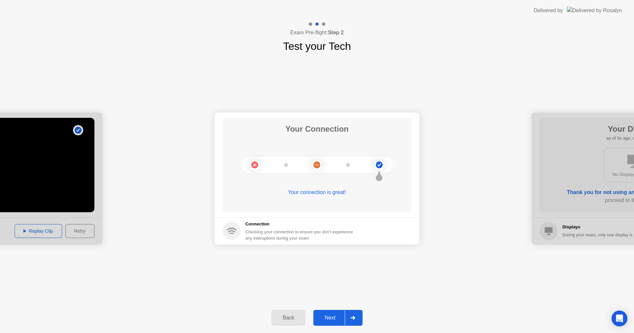
click at [323, 316] on div "Next" at bounding box center [329, 318] width 29 height 6
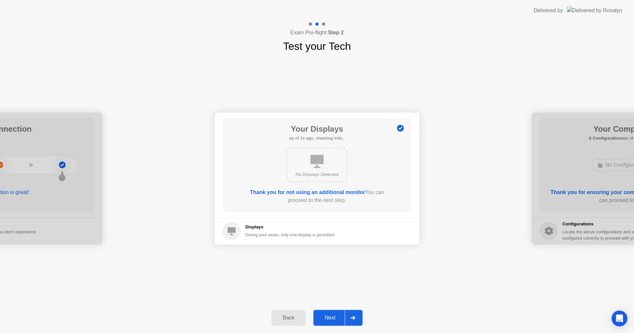
click at [327, 317] on div "Next" at bounding box center [329, 318] width 29 height 6
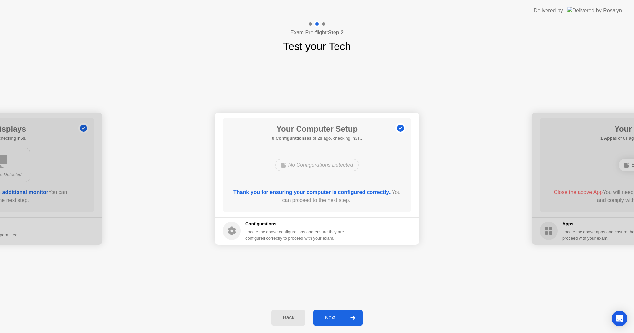
click at [322, 315] on div "Next" at bounding box center [329, 318] width 29 height 6
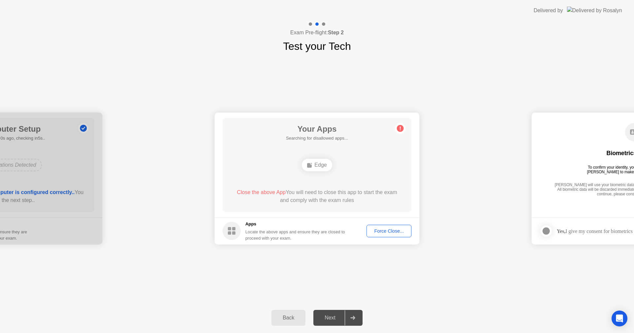
click at [322, 315] on div "Next" at bounding box center [329, 318] width 29 height 6
click at [333, 316] on div "Next" at bounding box center [329, 318] width 29 height 6
click at [130, 301] on div "**********" at bounding box center [317, 178] width 634 height 248
drag, startPoint x: 508, startPoint y: 125, endPoint x: 500, endPoint y: 125, distance: 8.2
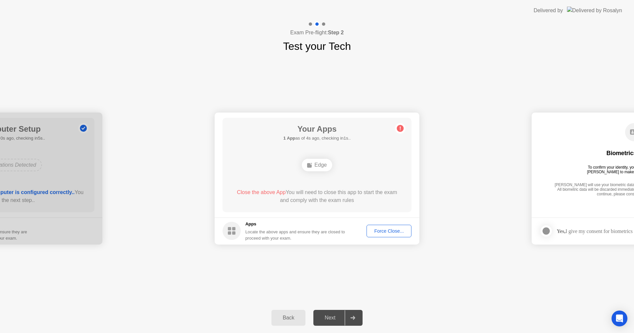
click at [520, 255] on div "**********" at bounding box center [317, 178] width 634 height 248
drag, startPoint x: 553, startPoint y: 203, endPoint x: 547, endPoint y: 210, distance: 8.9
click at [552, 205] on main "Biometrics Consent To confirm your identity, your testing program requires [PER…" at bounding box center [633, 165] width 205 height 105
click at [384, 228] on div "Force Close..." at bounding box center [389, 230] width 40 height 5
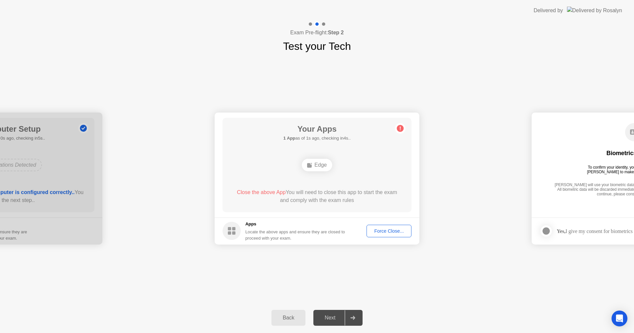
click at [395, 228] on div "Force Close..." at bounding box center [389, 230] width 40 height 5
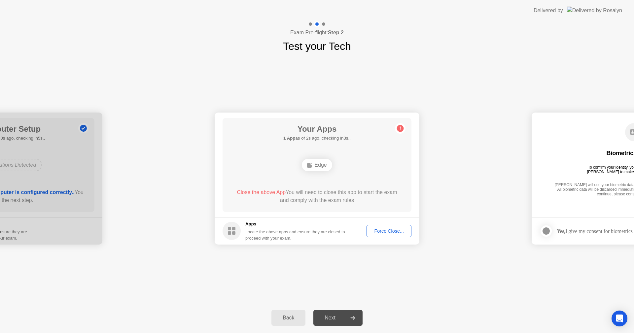
click at [392, 231] on div "Force Close..." at bounding box center [389, 230] width 40 height 5
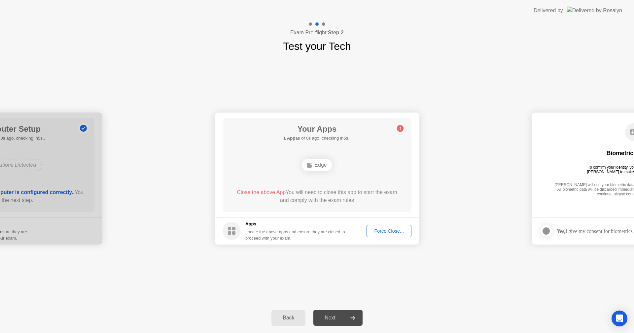
click at [381, 233] on div "Force Close..." at bounding box center [389, 230] width 40 height 5
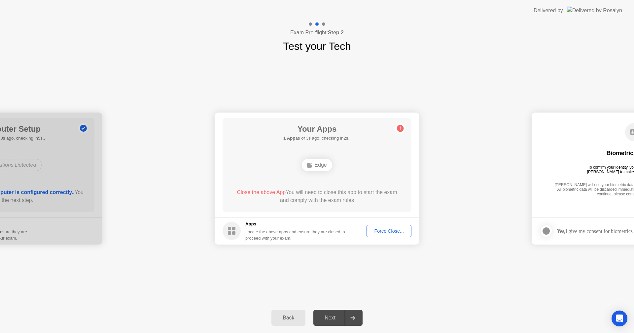
click at [385, 226] on button "Force Close..." at bounding box center [388, 231] width 45 height 13
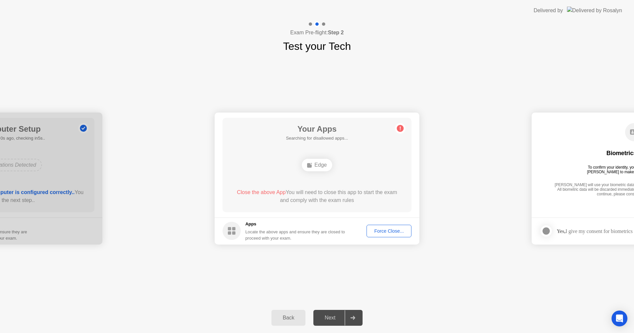
click at [375, 225] on button "Force Close..." at bounding box center [388, 231] width 45 height 13
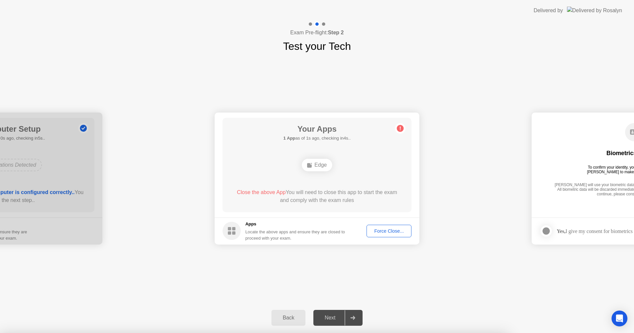
click at [375, 333] on div at bounding box center [317, 333] width 634 height 0
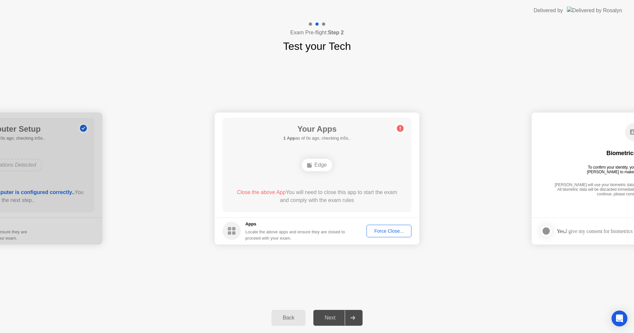
click at [283, 318] on div "Back" at bounding box center [288, 318] width 30 height 6
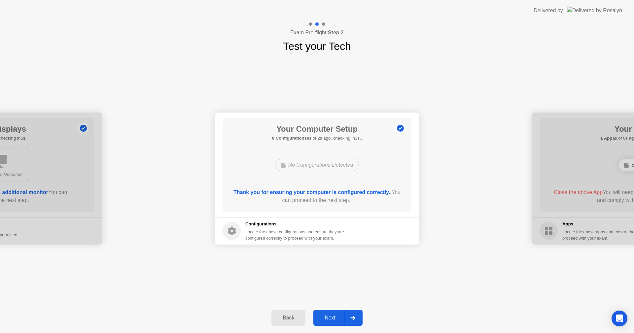
click at [334, 317] on div "Next" at bounding box center [329, 318] width 29 height 6
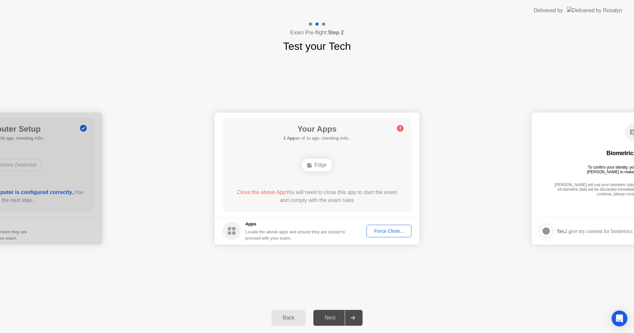
click at [384, 233] on div "Force Close..." at bounding box center [389, 230] width 40 height 5
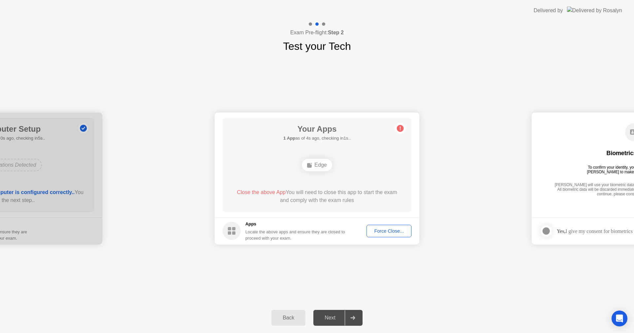
click at [292, 320] on div "Back" at bounding box center [288, 318] width 30 height 6
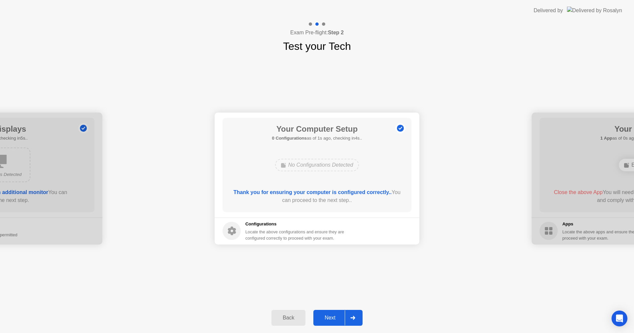
click at [291, 318] on div "Back" at bounding box center [288, 318] width 30 height 6
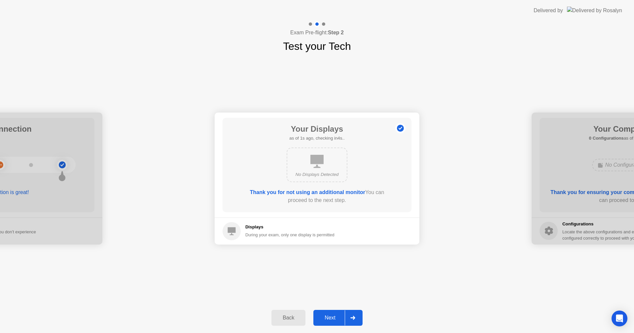
click at [290, 318] on div "Back" at bounding box center [288, 318] width 30 height 6
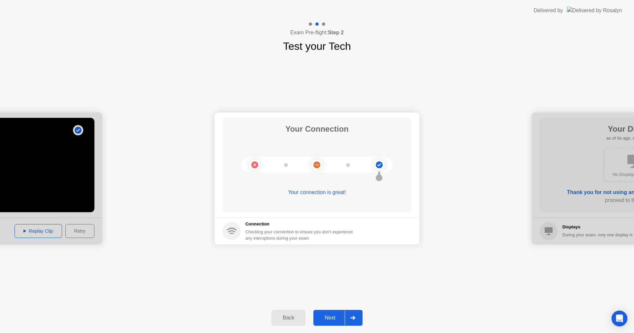
click at [331, 319] on div "Next" at bounding box center [329, 318] width 29 height 6
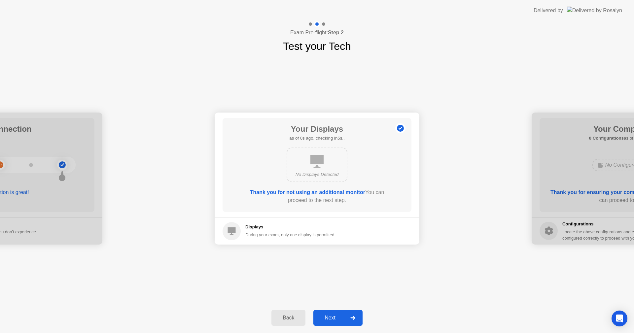
click at [331, 319] on div "Next" at bounding box center [329, 318] width 29 height 6
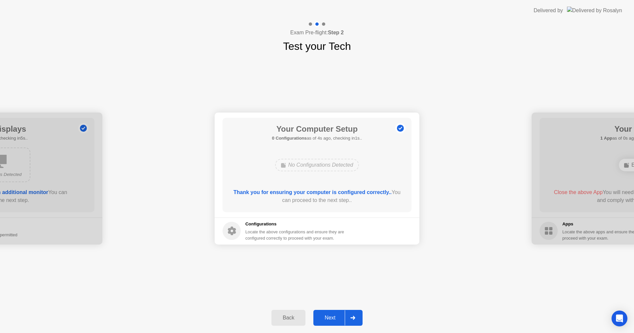
click at [331, 319] on div "Next" at bounding box center [329, 318] width 29 height 6
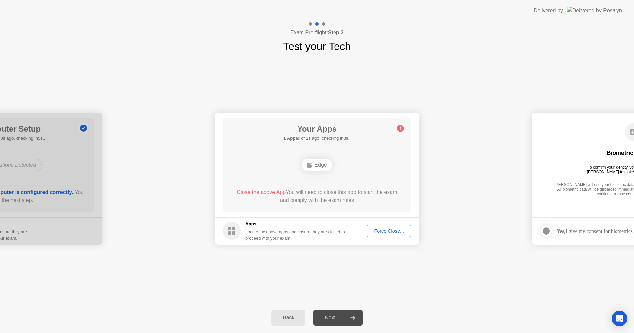
click at [330, 321] on div "Next" at bounding box center [329, 318] width 29 height 6
click at [388, 234] on div "Force Close..." at bounding box center [389, 230] width 40 height 5
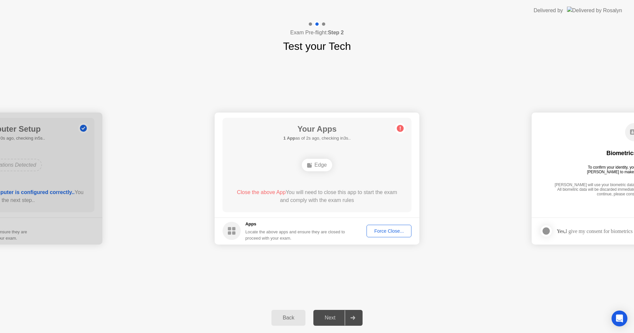
click at [386, 232] on div "Force Close..." at bounding box center [389, 230] width 40 height 5
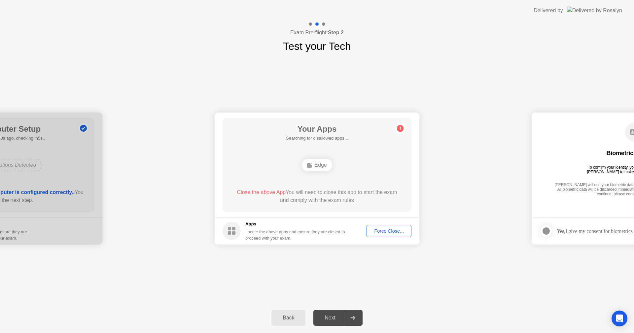
click at [390, 231] on div "Force Close..." at bounding box center [389, 230] width 40 height 5
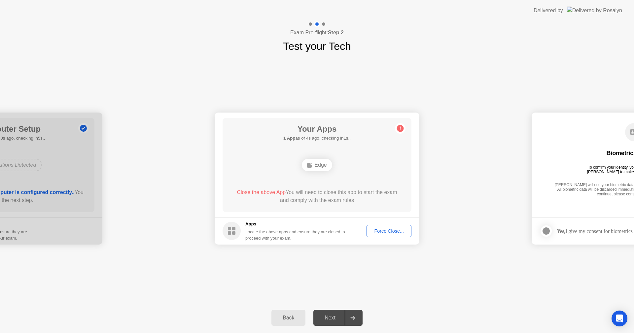
click at [401, 129] on circle at bounding box center [400, 128] width 7 height 7
click at [402, 131] on circle at bounding box center [400, 128] width 7 height 7
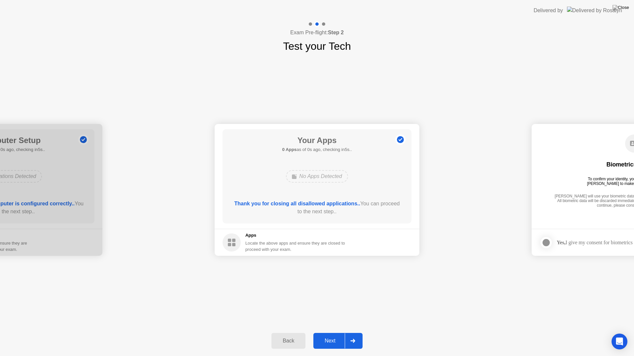
drag, startPoint x: 402, startPoint y: 138, endPoint x: 398, endPoint y: 139, distance: 4.0
click at [336, 333] on div "Next" at bounding box center [329, 341] width 29 height 6
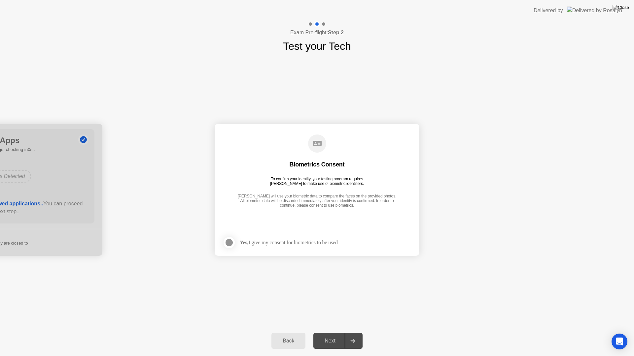
drag, startPoint x: 231, startPoint y: 244, endPoint x: 235, endPoint y: 243, distance: 4.0
click at [231, 243] on div at bounding box center [229, 243] width 8 height 8
click at [320, 333] on div "Next" at bounding box center [329, 341] width 29 height 6
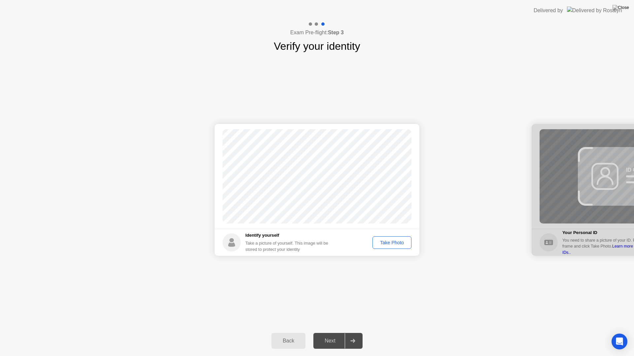
click at [402, 238] on button "Take Photo" at bounding box center [391, 243] width 39 height 13
click at [320, 333] on button "Next" at bounding box center [337, 341] width 49 height 16
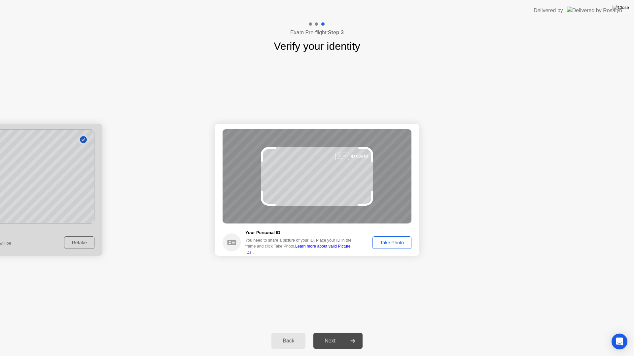
click at [388, 240] on div "Take Photo" at bounding box center [391, 242] width 34 height 5
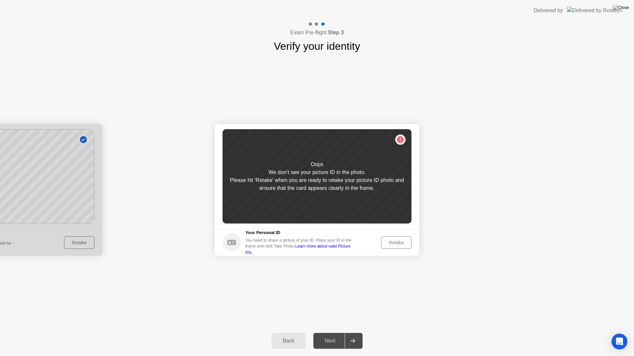
click at [388, 240] on div "Retake" at bounding box center [396, 242] width 26 height 5
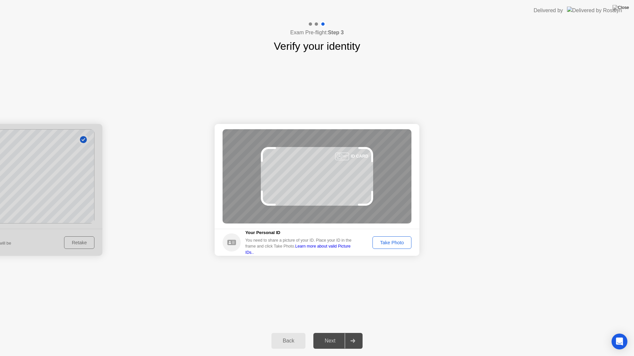
click at [388, 240] on div "Take Photo" at bounding box center [391, 242] width 34 height 5
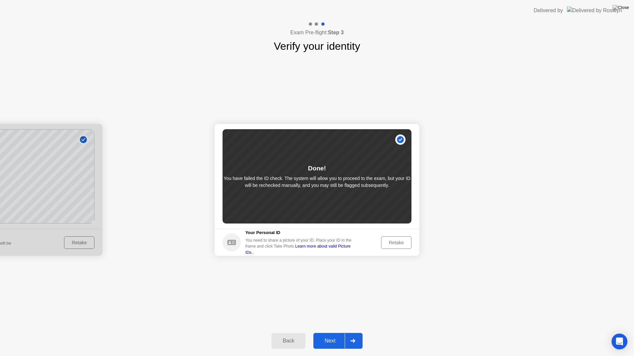
click at [336, 333] on button "Next" at bounding box center [337, 341] width 49 height 16
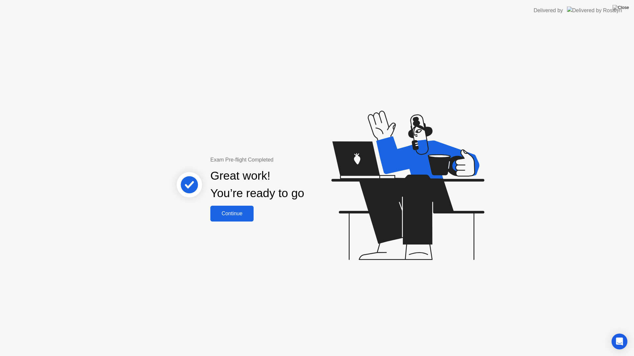
click at [243, 215] on div "Continue" at bounding box center [231, 214] width 39 height 6
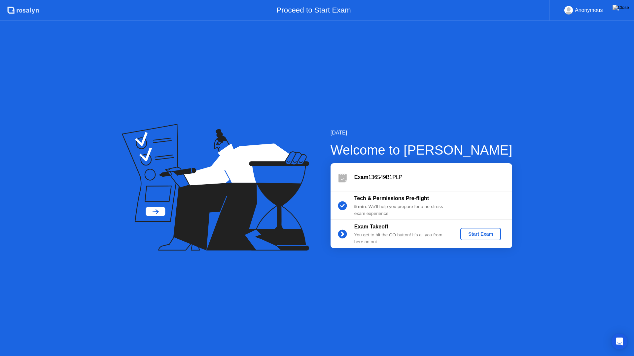
click at [468, 221] on div "Exam Takeoff You get to hit the GO button! It’s all you from here on out Start …" at bounding box center [420, 234] width 181 height 28
click at [471, 229] on button "Start Exam" at bounding box center [480, 234] width 41 height 13
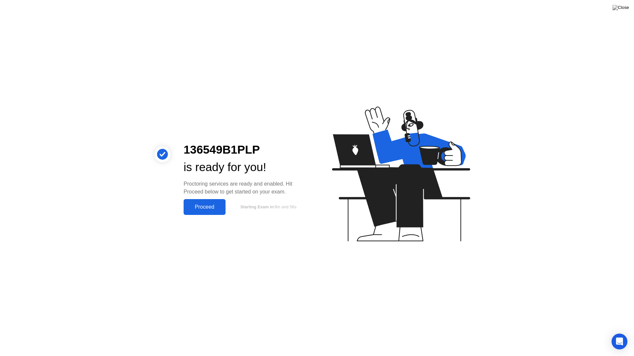
click at [201, 200] on button "Proceed" at bounding box center [204, 207] width 42 height 16
